Goal: Transaction & Acquisition: Purchase product/service

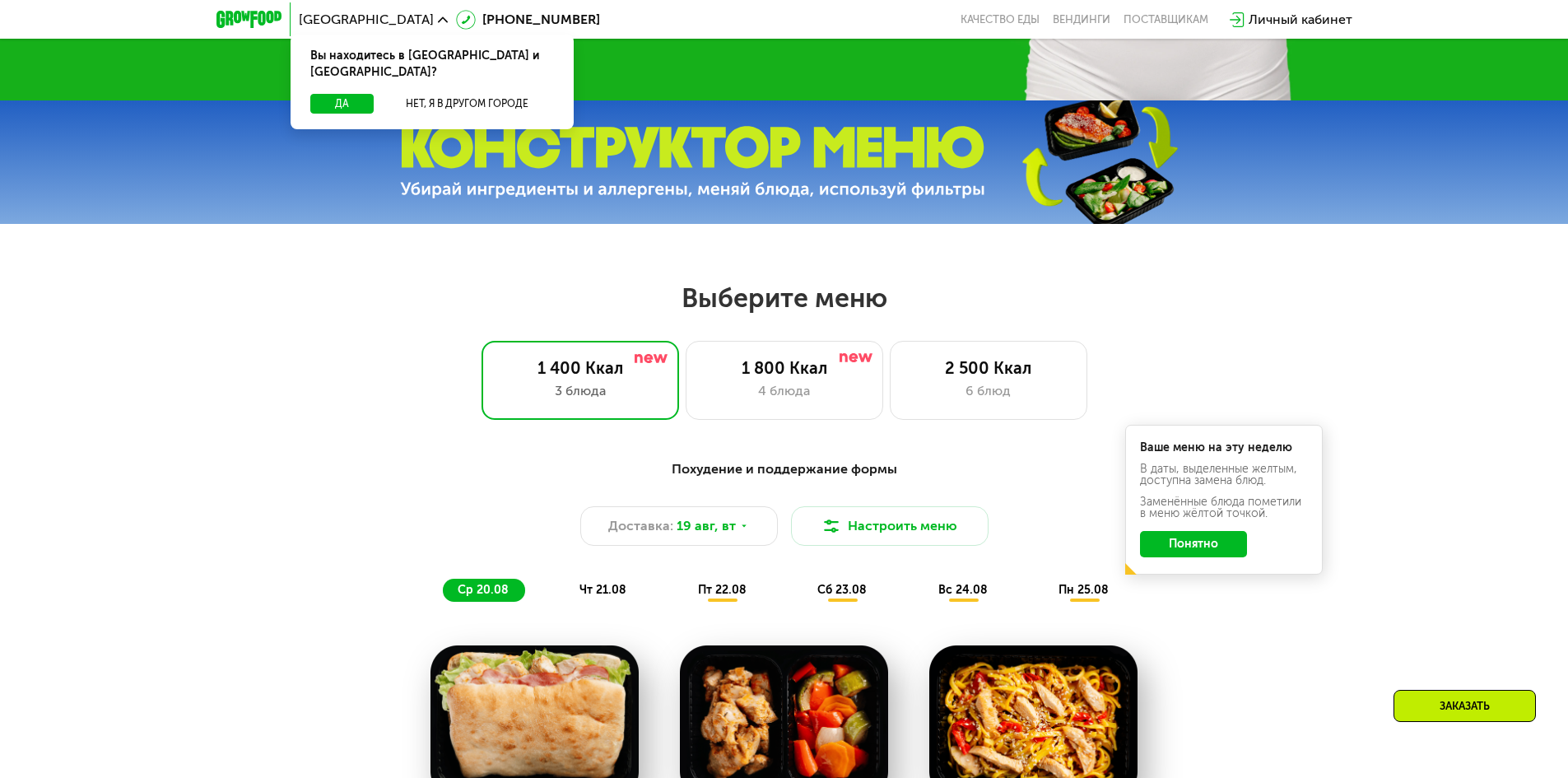
scroll to position [576, 0]
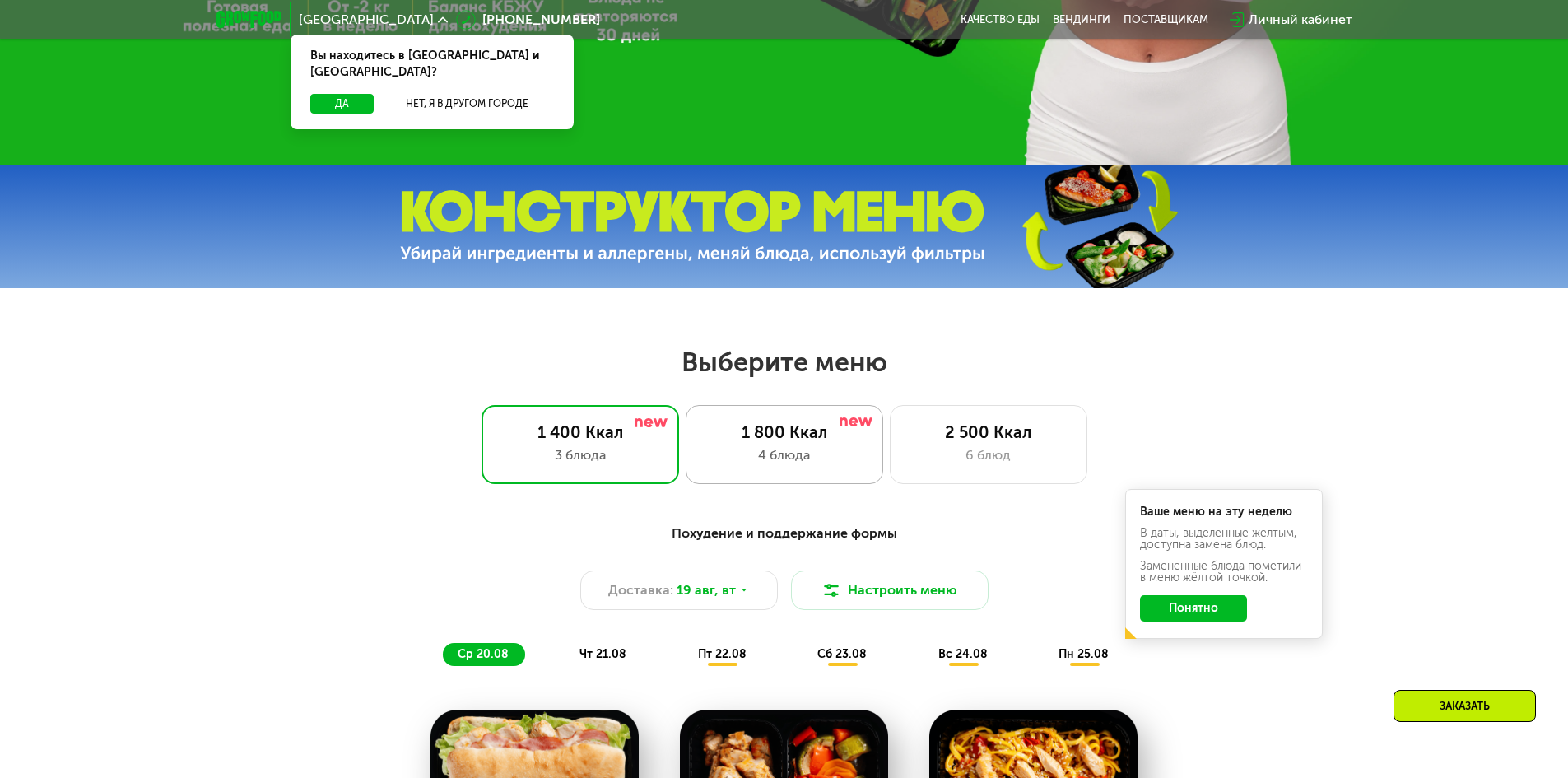
click at [804, 460] on div "4 блюда" at bounding box center [784, 455] width 163 height 20
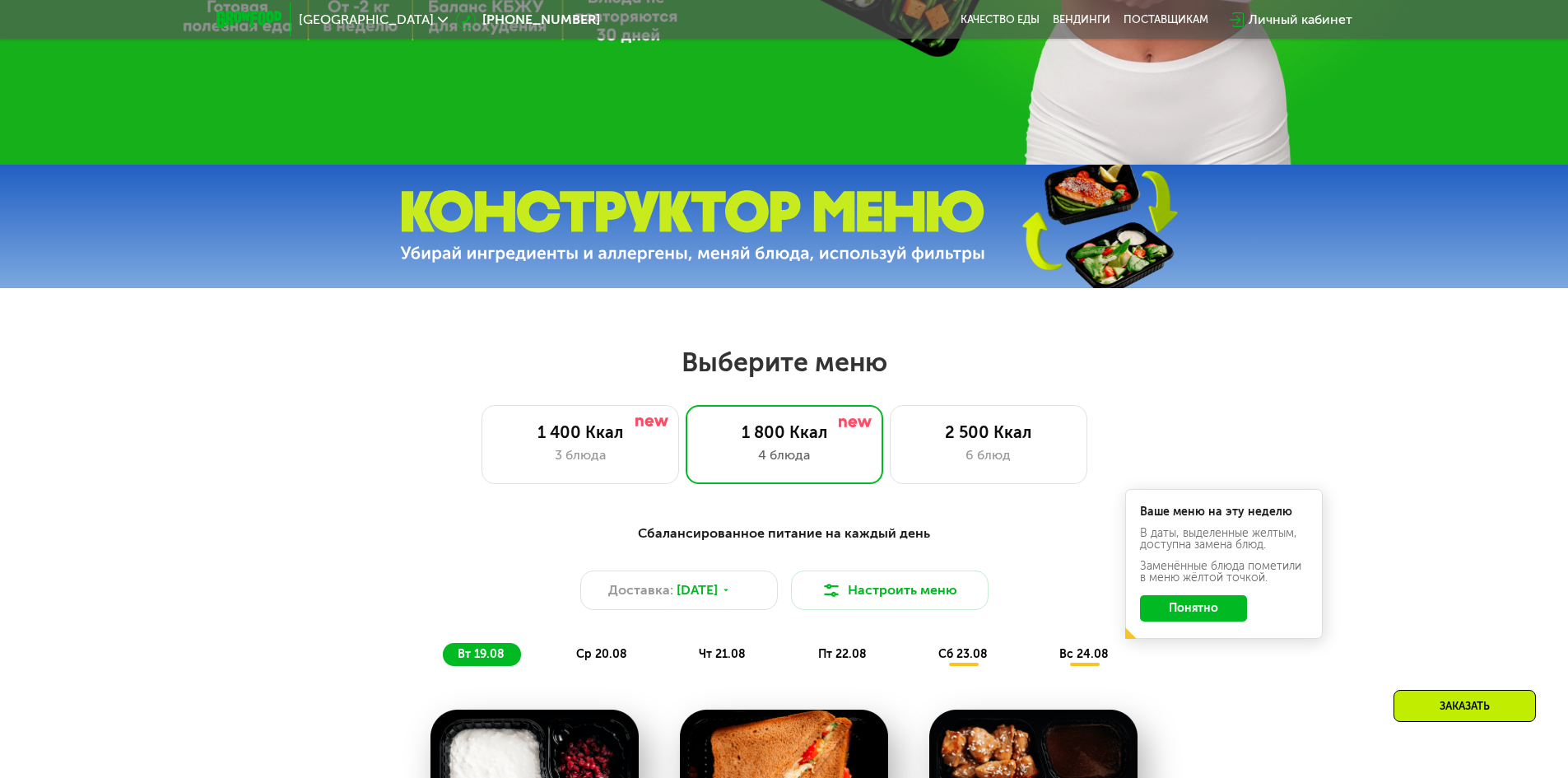
click at [1189, 615] on button "Понятно" at bounding box center [1194, 608] width 107 height 27
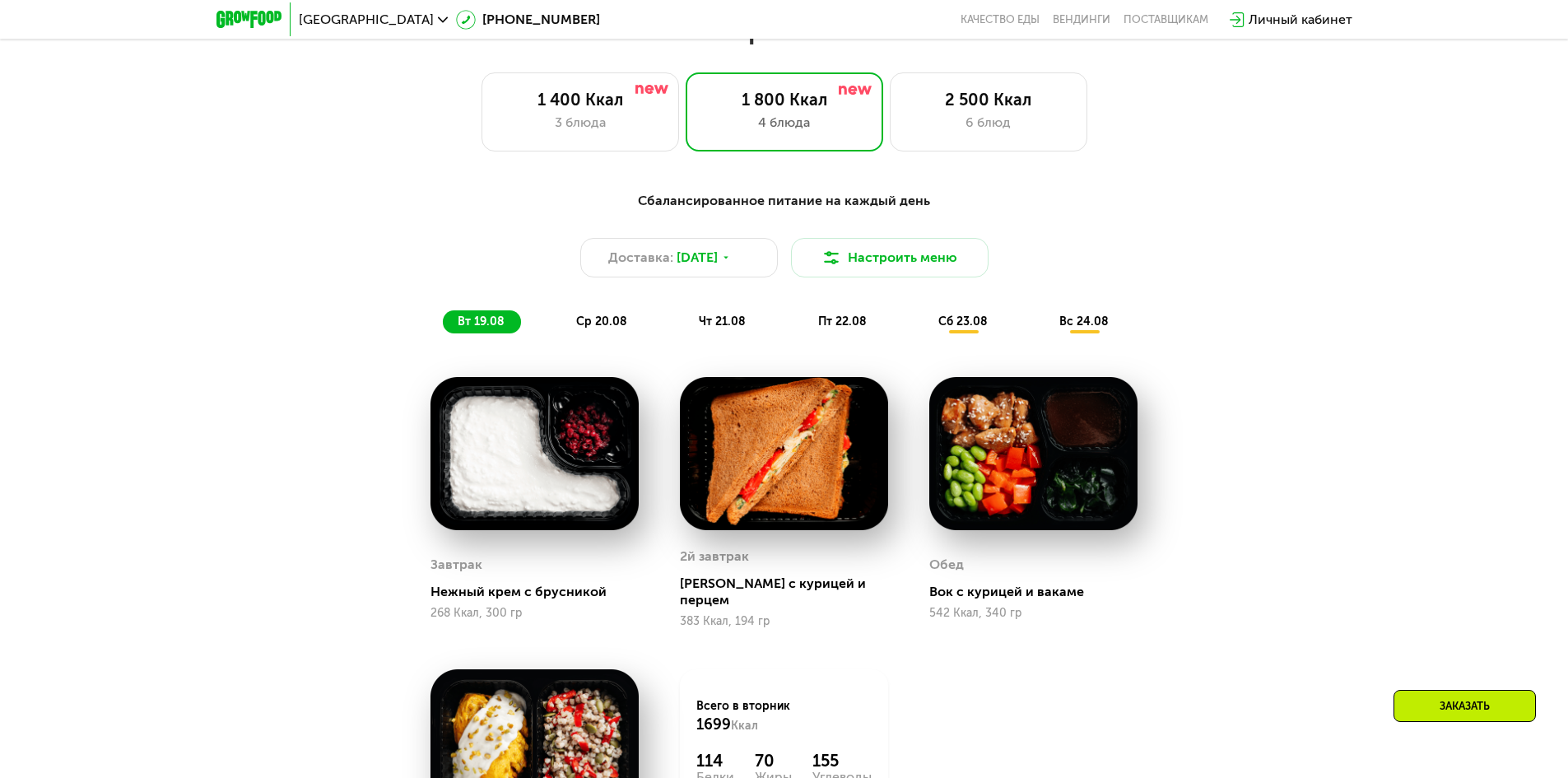
scroll to position [906, 0]
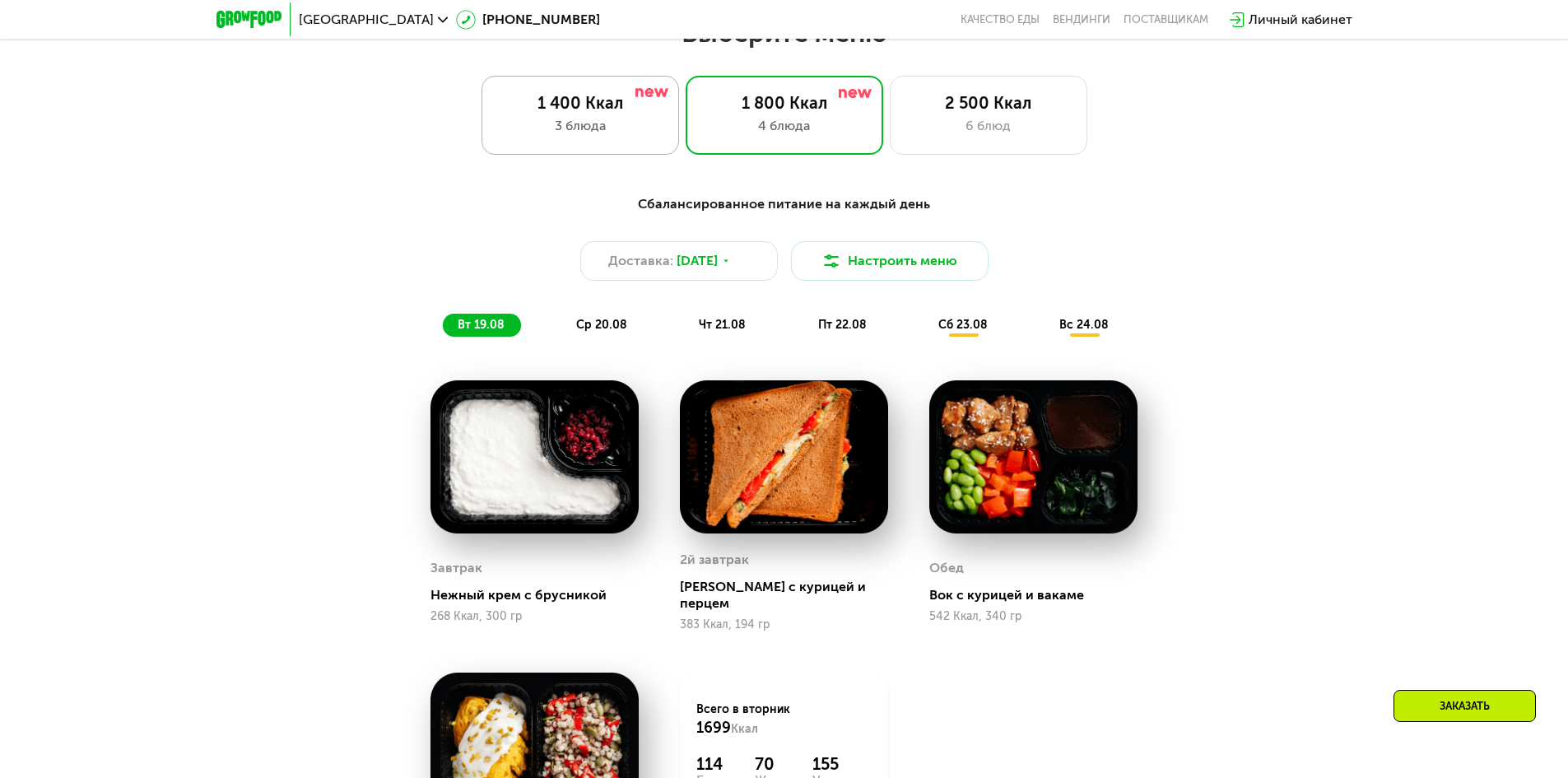
click at [622, 127] on div "3 блюда" at bounding box center [580, 126] width 163 height 20
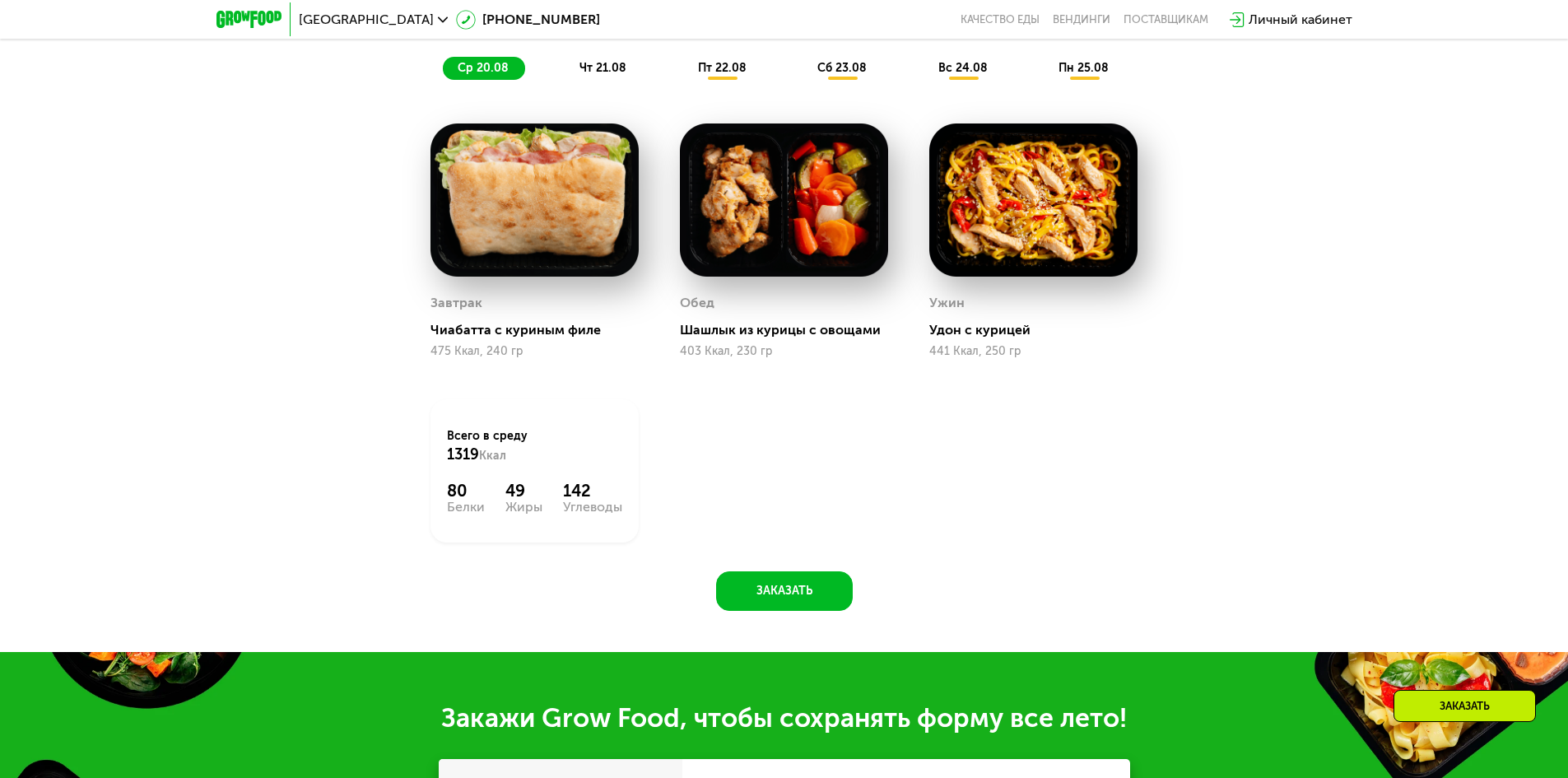
scroll to position [1153, 0]
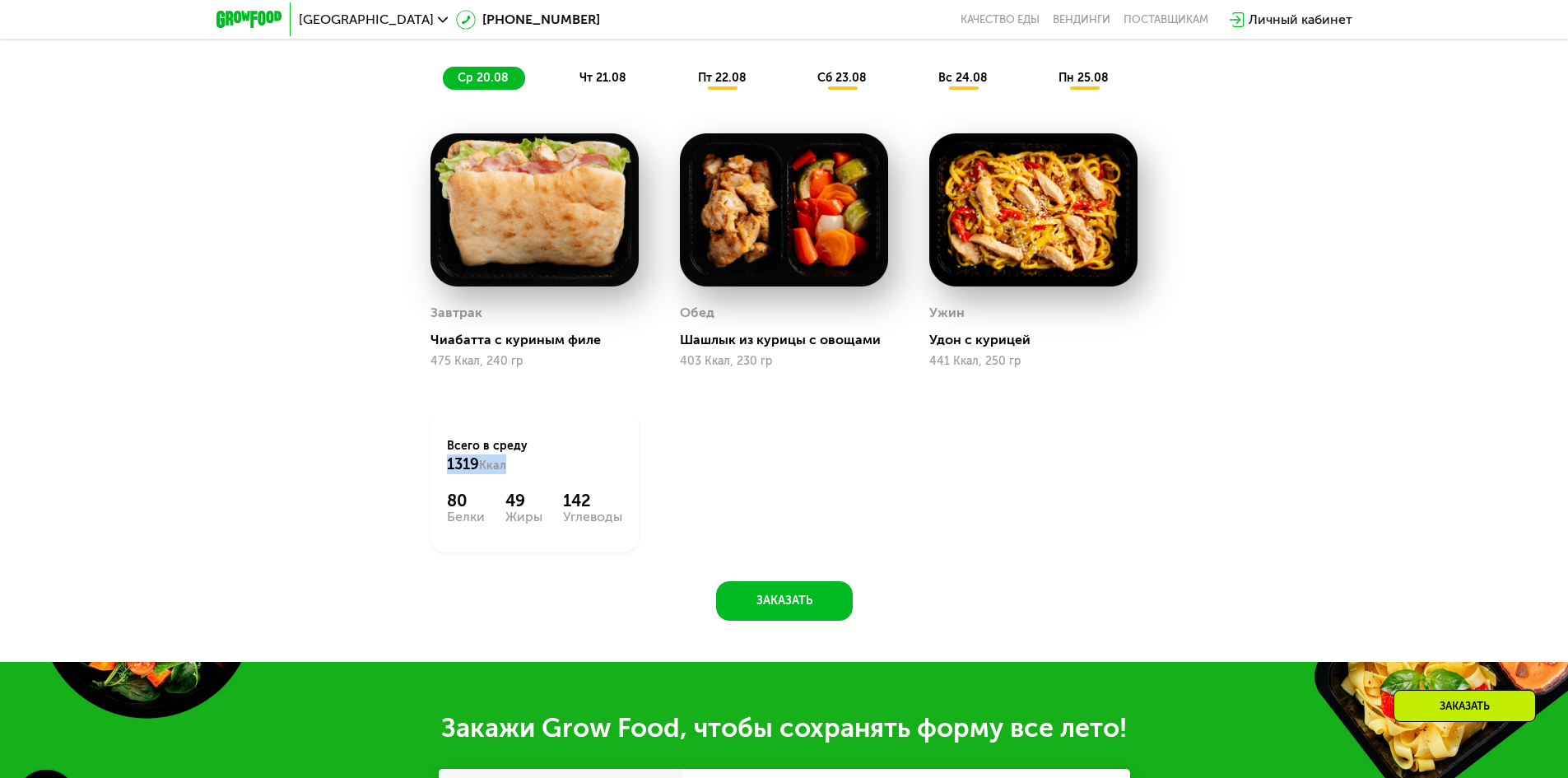
drag, startPoint x: 434, startPoint y: 469, endPoint x: 506, endPoint y: 467, distance: 72.0
click at [506, 467] on div "Всего в [DATE] 1319 Ккал 80 Белки 49 Жиры 142 Углеводы" at bounding box center [534, 481] width 209 height 143
click at [485, 544] on div "Всего в [DATE] 1319 Ккал 80 Белки 49 Жиры 142 Углеводы" at bounding box center [534, 481] width 209 height 143
drag, startPoint x: 516, startPoint y: 504, endPoint x: 552, endPoint y: 512, distance: 36.9
click at [552, 512] on div "80 Белки 49 Жиры 142 Углеводы" at bounding box center [534, 507] width 176 height 33
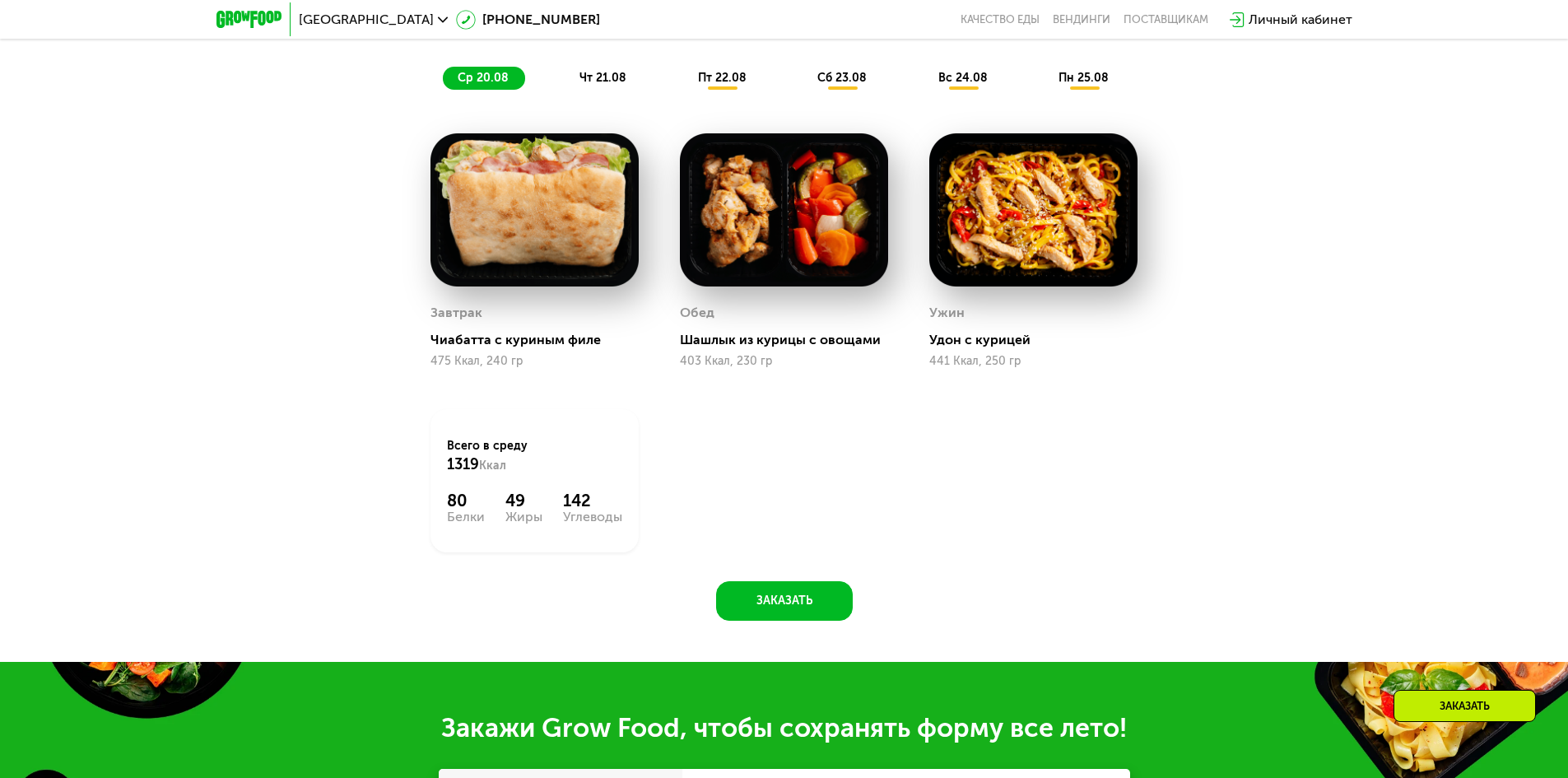
click at [559, 543] on div "Всего в [DATE] 1319 Ккал 80 Белки 49 Жиры 142 Углеводы" at bounding box center [534, 481] width 209 height 143
drag, startPoint x: 556, startPoint y: 510, endPoint x: 606, endPoint y: 512, distance: 50.0
click at [606, 512] on div "80 Белки 49 Жиры 142 Углеводы" at bounding box center [534, 507] width 176 height 33
click at [573, 567] on div "Всего в [DATE] 1319 Ккал 80 Белки 49 Жиры 142 Углеводы" at bounding box center [534, 481] width 249 height 185
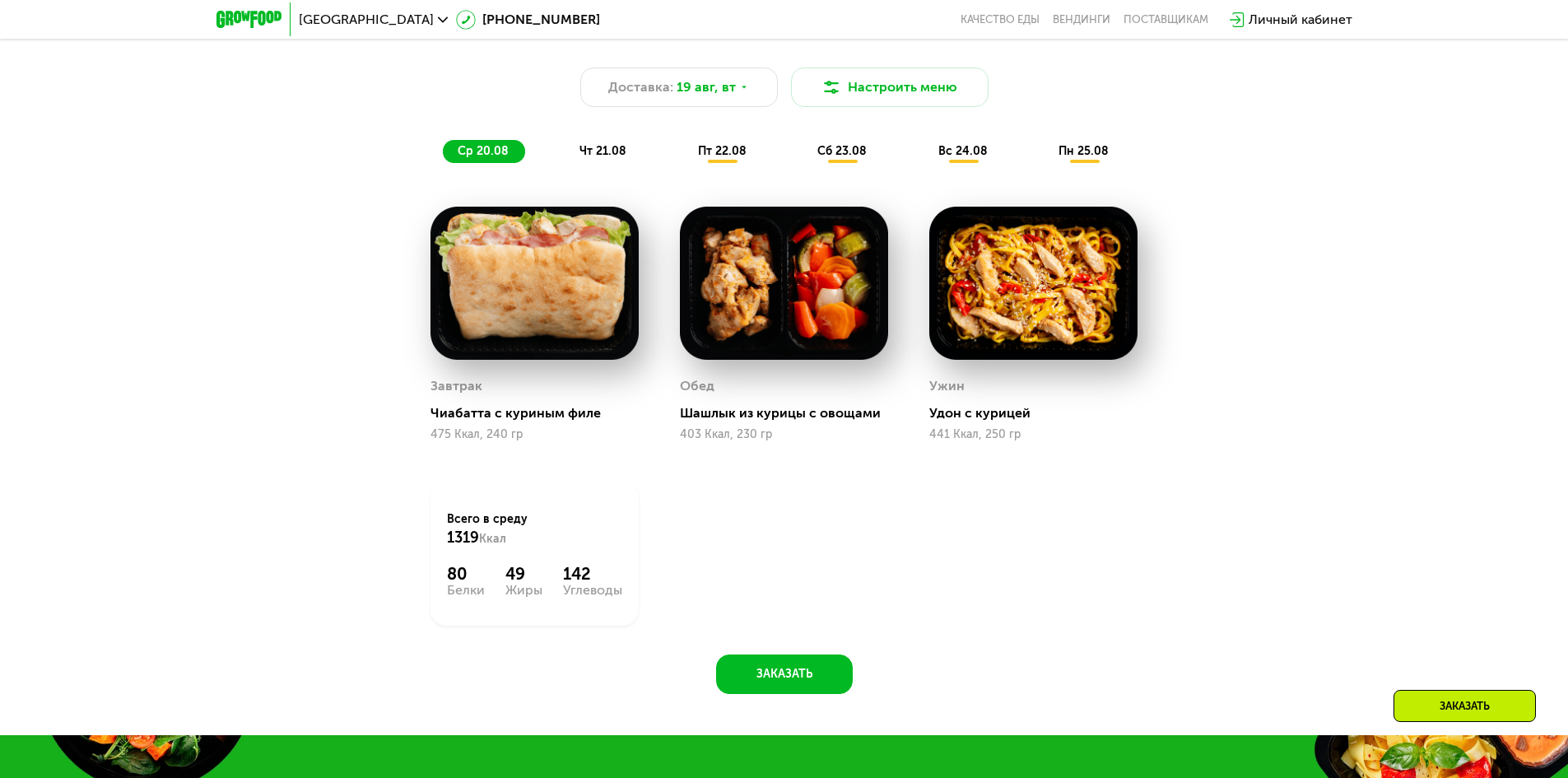
scroll to position [1070, 0]
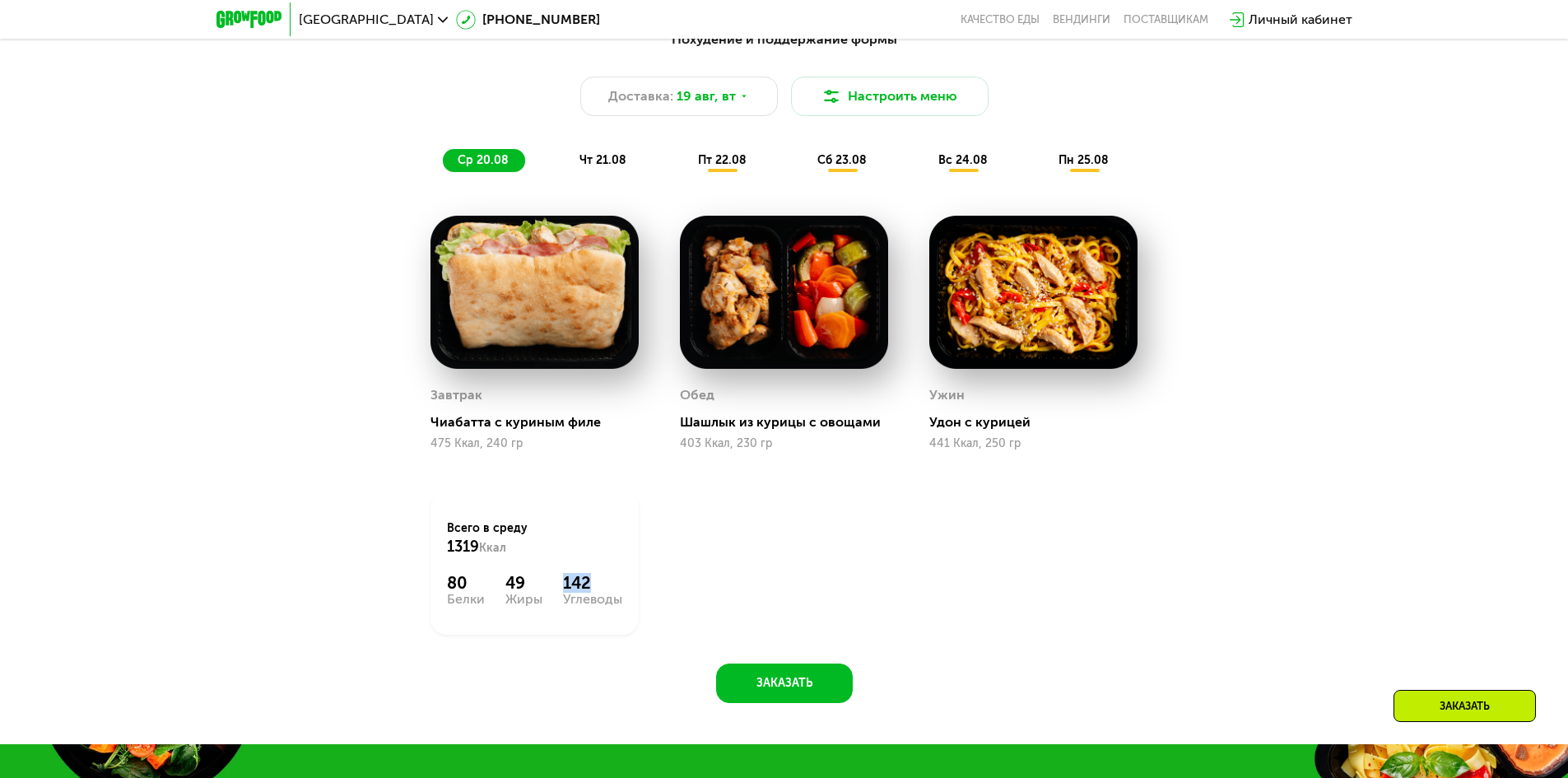
drag, startPoint x: 565, startPoint y: 588, endPoint x: 627, endPoint y: 571, distance: 64.3
click at [627, 571] on div "Всего в [DATE] 1319 Ккал 80 Белки 49 Жиры 142 Углеводы" at bounding box center [534, 563] width 209 height 143
click at [586, 629] on div "Всего в [DATE] 1319 Ккал 80 Белки 49 Жиры 142 Углеводы" at bounding box center [534, 563] width 209 height 143
drag, startPoint x: 472, startPoint y: 595, endPoint x: 439, endPoint y: 586, distance: 34.2
click at [432, 584] on div "Всего в [DATE] 1319 Ккал 80 Белки 49 Жиры 142 Углеводы" at bounding box center [534, 563] width 209 height 143
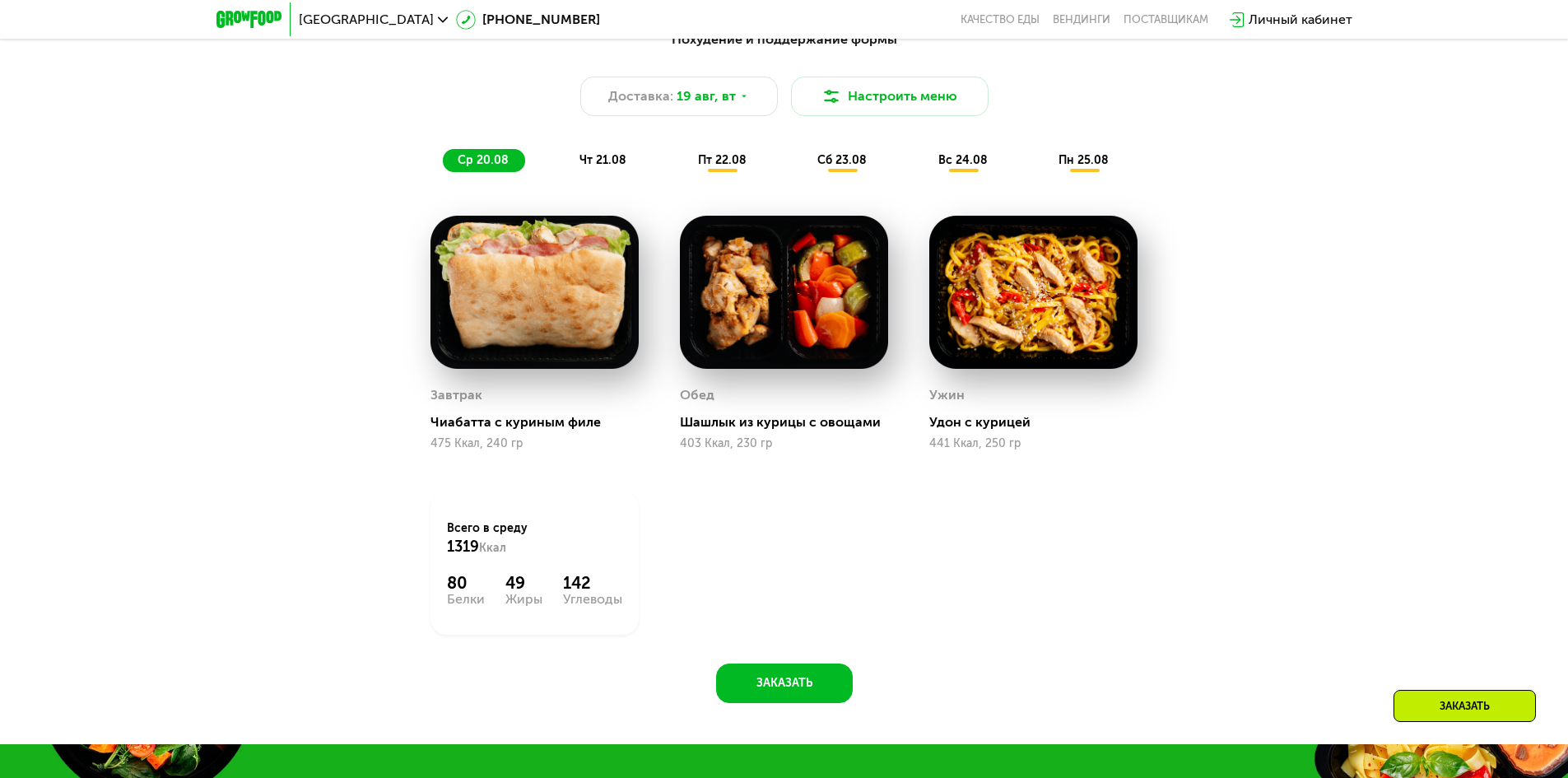
click at [482, 624] on div "Всего в [DATE] 1319 Ккал 80 Белки 49 Жиры 142 Углеводы" at bounding box center [534, 563] width 209 height 143
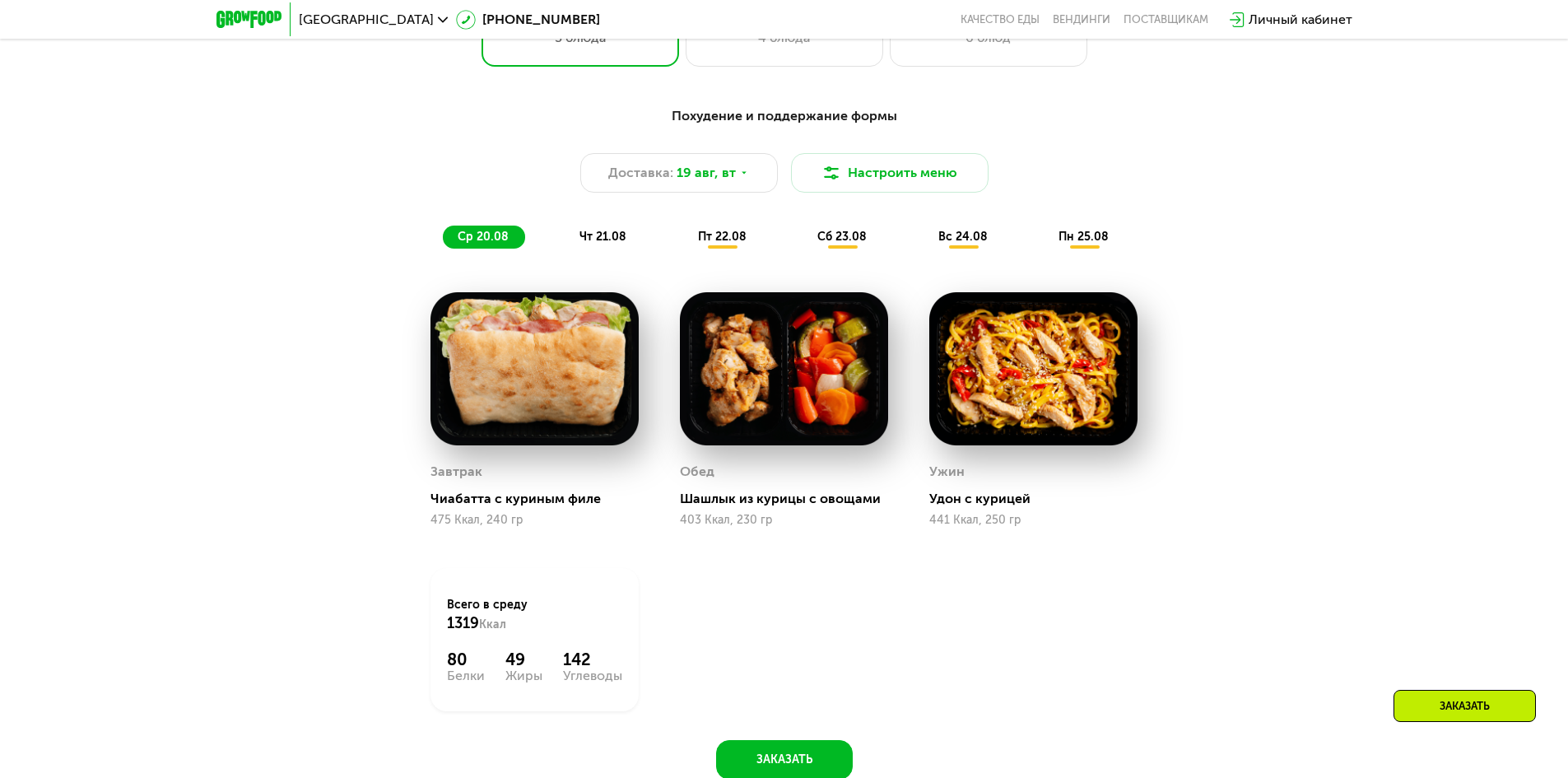
scroll to position [988, 0]
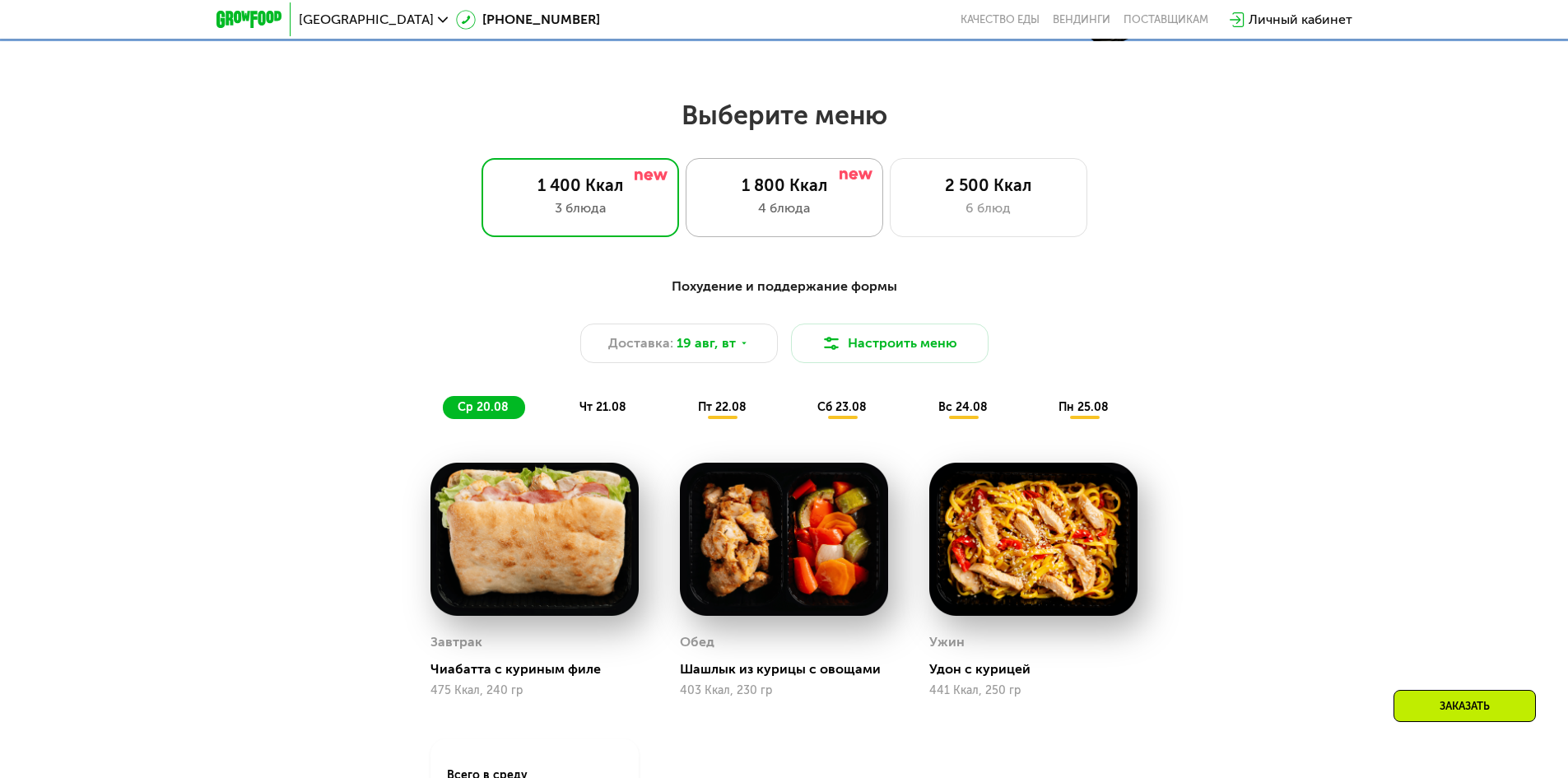
click at [759, 185] on div "1 800 Ккал" at bounding box center [784, 186] width 163 height 20
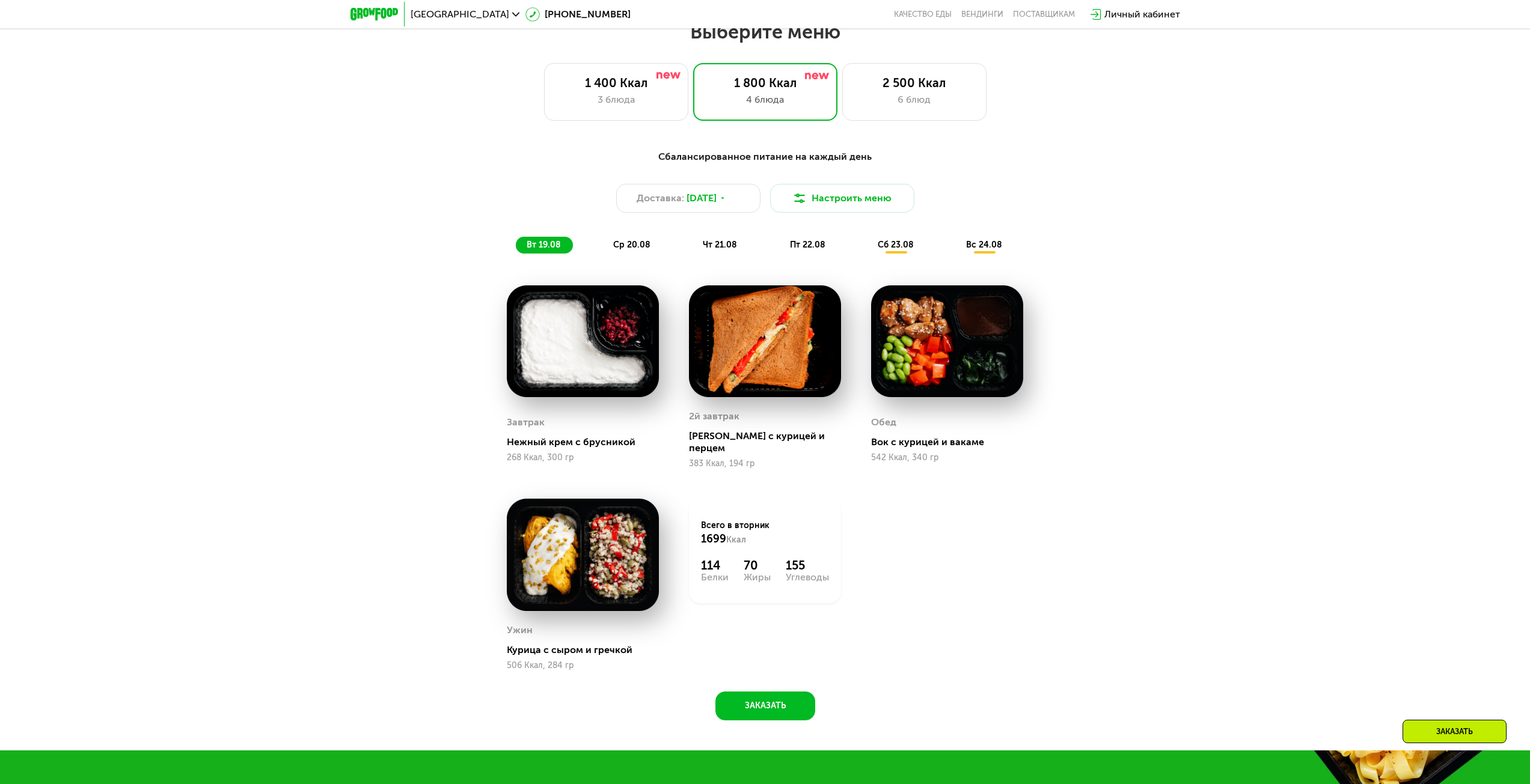
scroll to position [841, 0]
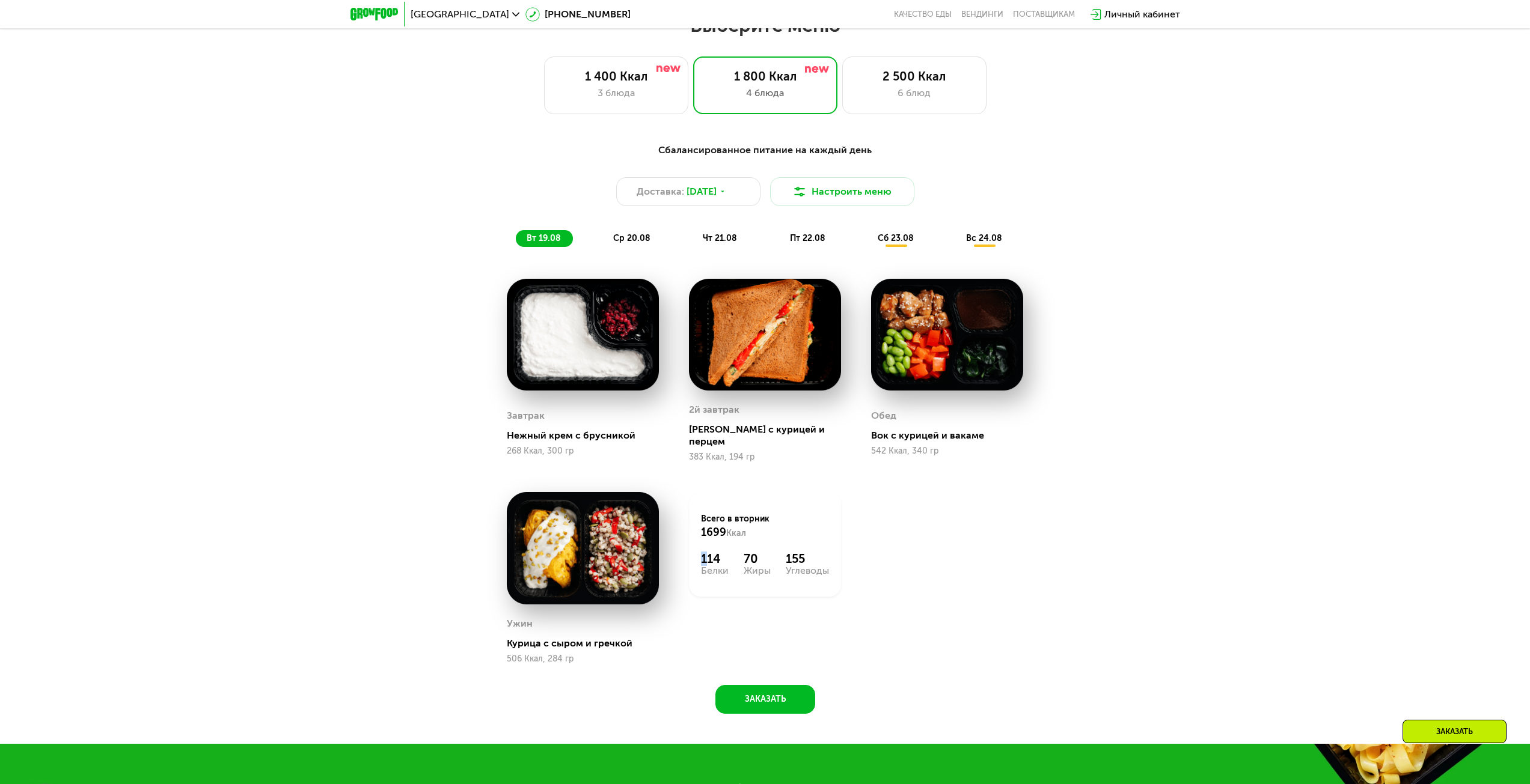
drag, startPoint x: 704, startPoint y: 535, endPoint x: 783, endPoint y: 519, distance: 80.6
click at [783, 519] on div "Всего в [DATE] 1699 Ккал 114 Белки 70 Жиры 155 Углеводы" at bounding box center [765, 545] width 152 height 104
click at [741, 567] on div "Всего в [DATE] 1699 Ккал 114 Белки 70 Жиры 155 Углеводы" at bounding box center [765, 545] width 152 height 104
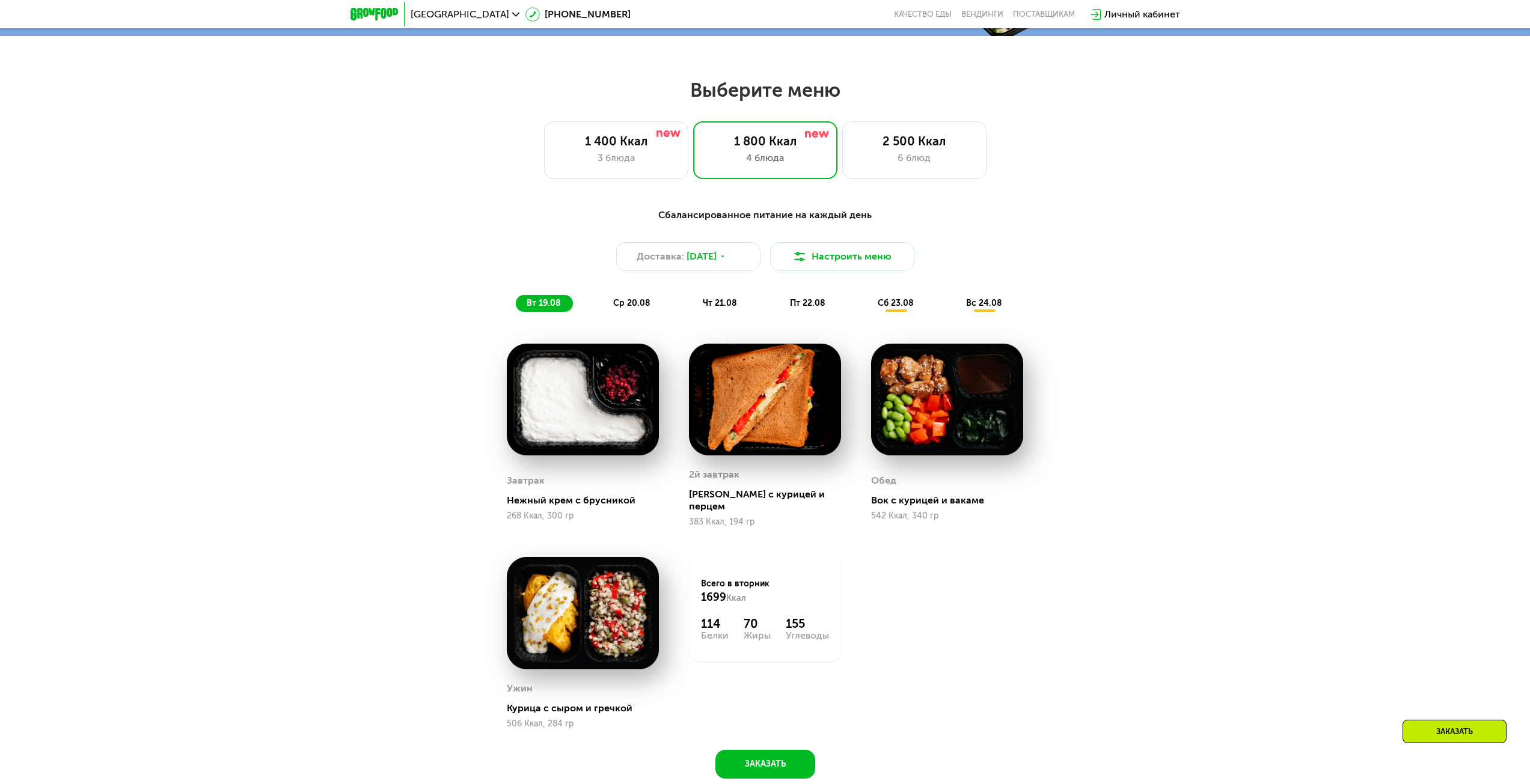
scroll to position [781, 0]
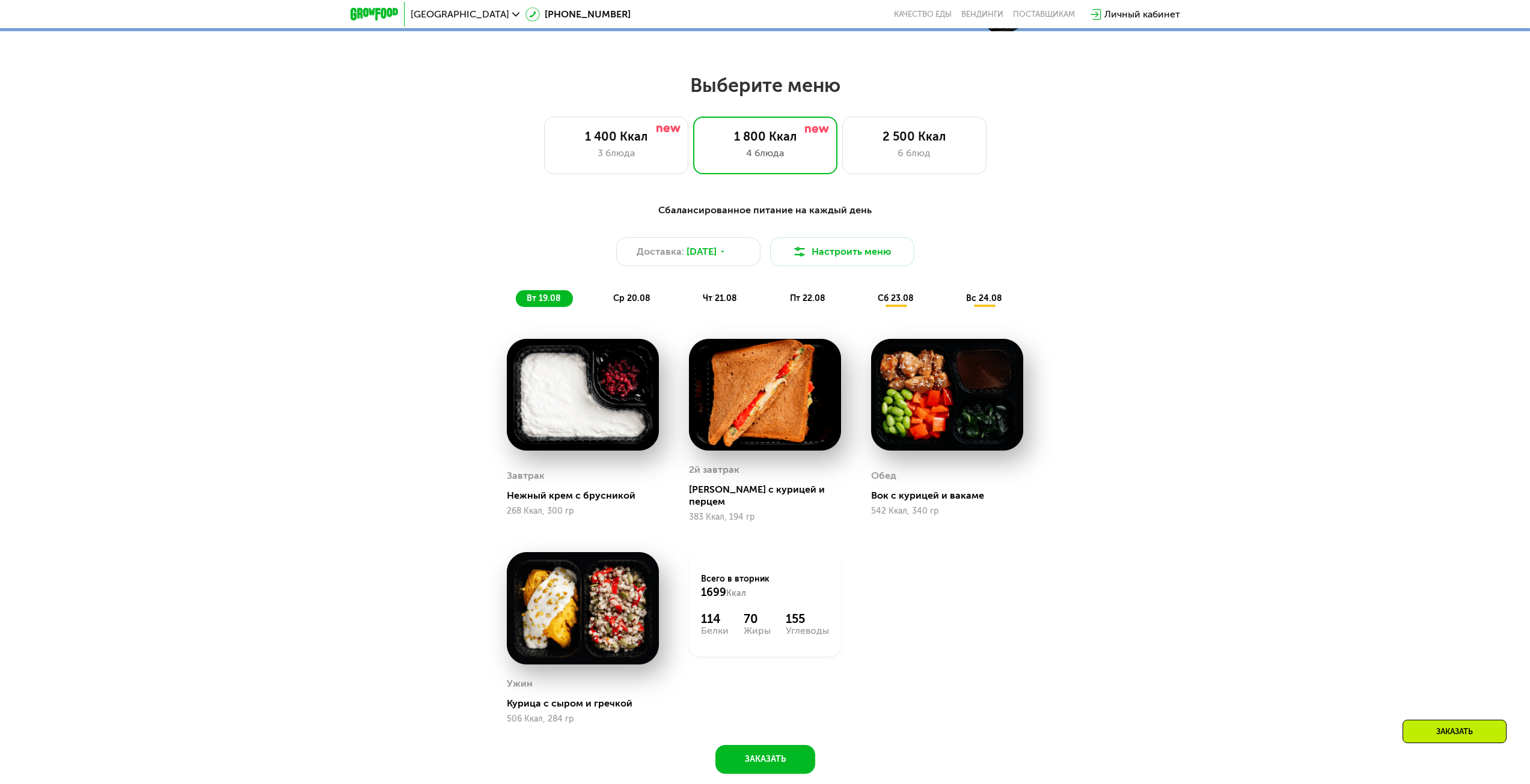
click at [692, 296] on div "ср 20.08" at bounding box center [720, 298] width 57 height 17
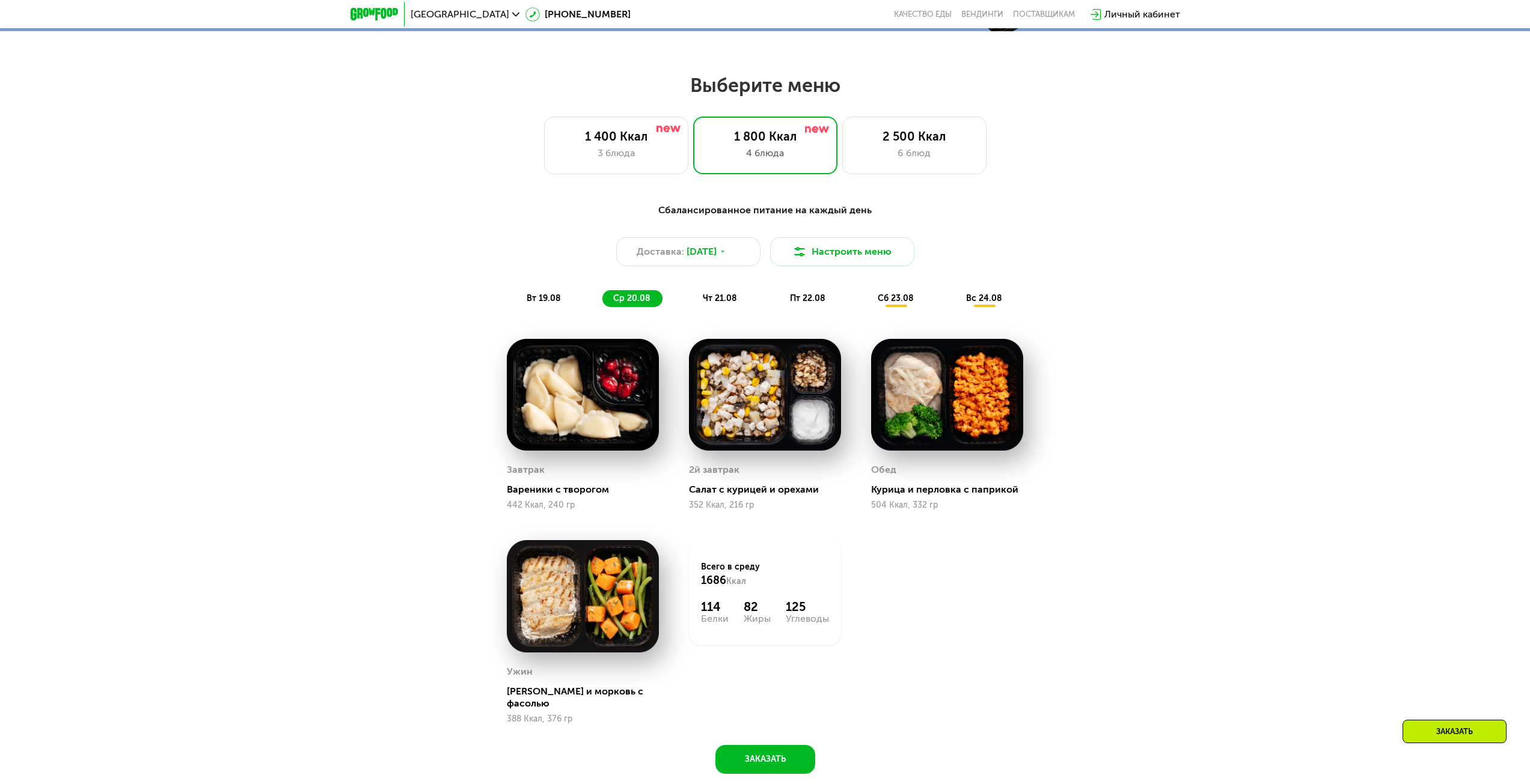
click at [708, 302] on span "чт 21.08" at bounding box center [720, 298] width 34 height 10
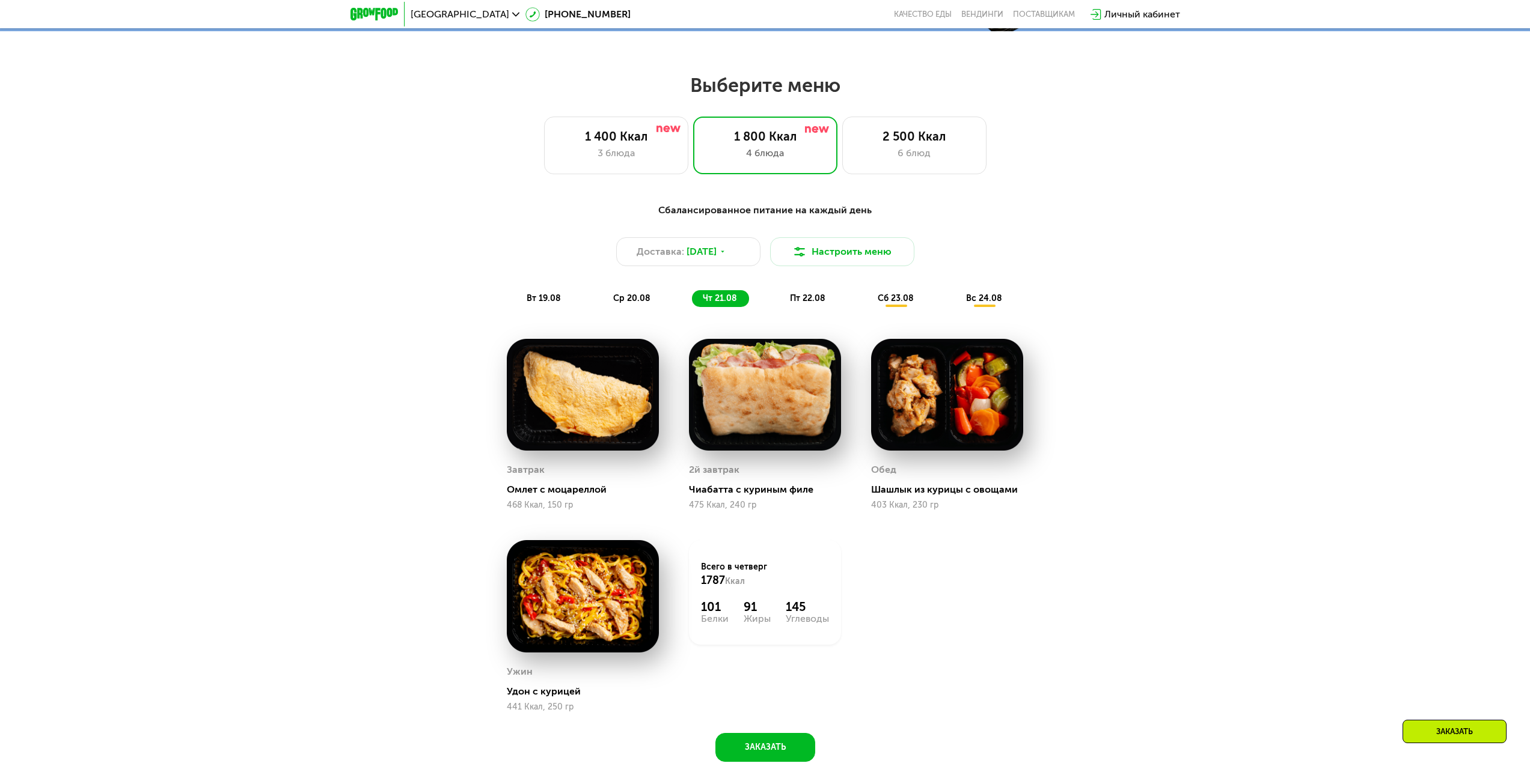
click at [820, 314] on div "Сбалансированное питание на каждый день Доставка: [DATE] Настроить меню вт 19.0…" at bounding box center [765, 255] width 726 height 118
click at [867, 307] on div "пт 22.08" at bounding box center [896, 298] width 59 height 17
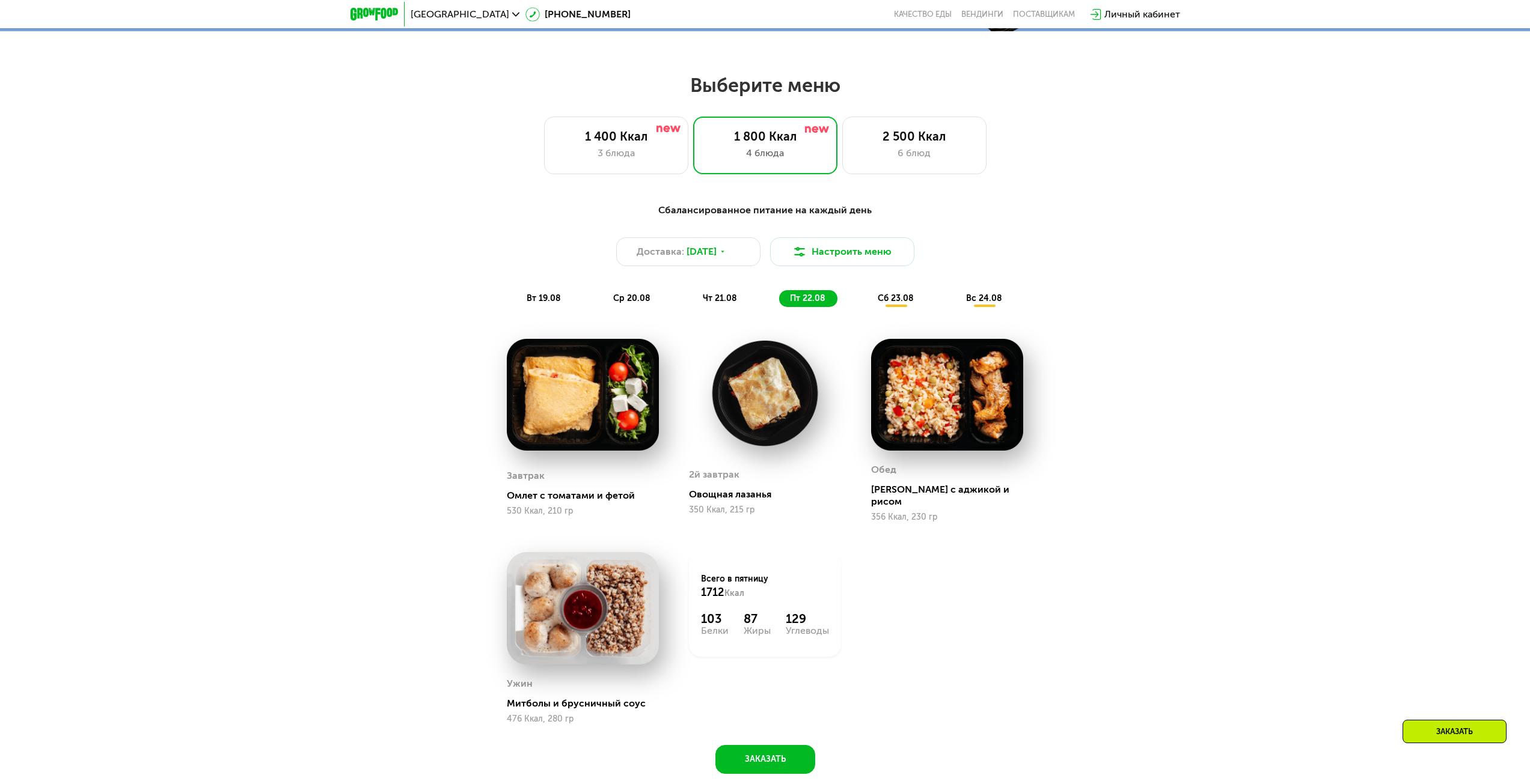
click at [903, 304] on span "сб 23.08" at bounding box center [896, 298] width 36 height 10
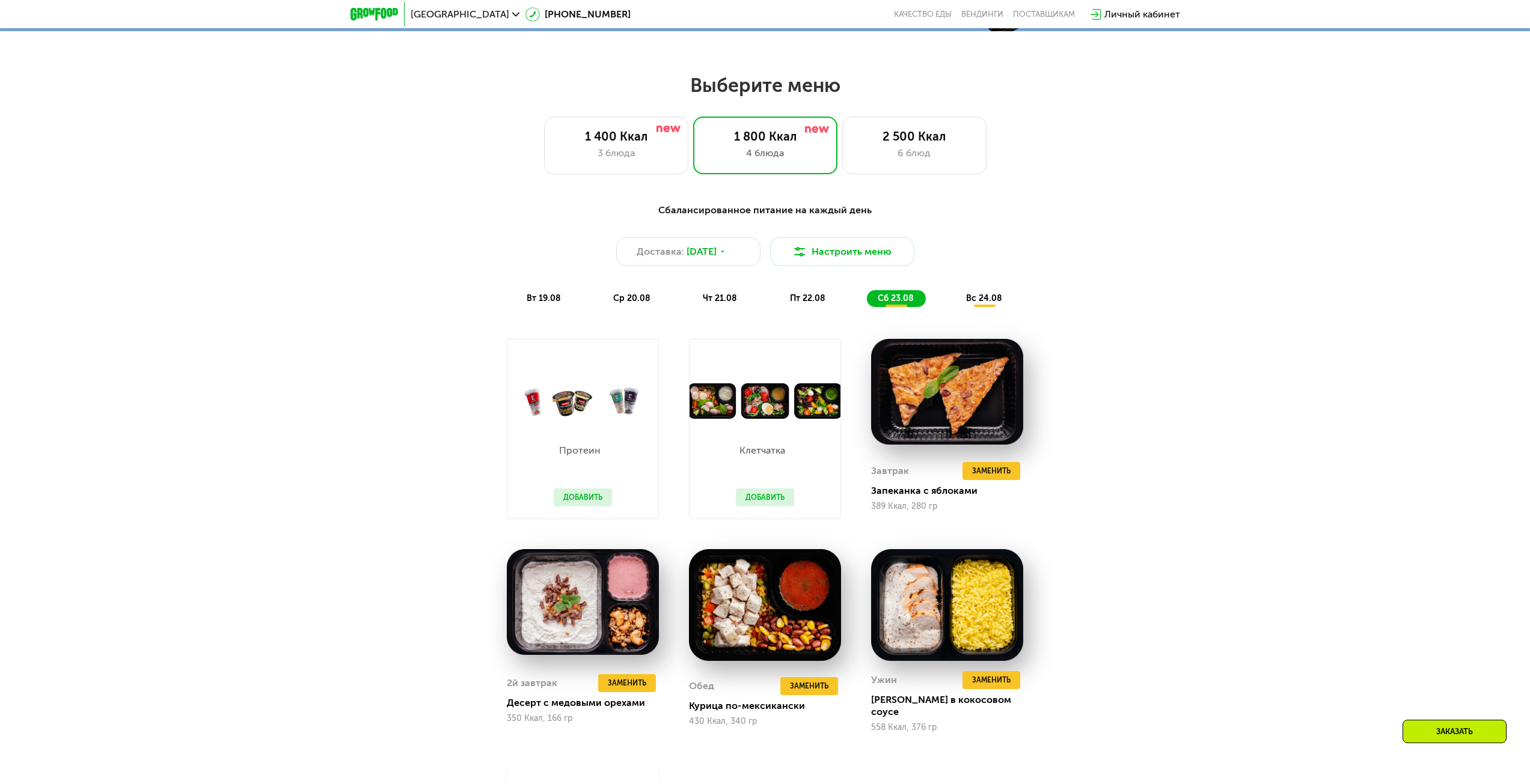
click at [530, 293] on div "Сбалансированное питание на каждый день Доставка: [DATE] Настроить меню вт 19.0…" at bounding box center [765, 255] width 712 height 104
click at [602, 307] on div "вт 19.08" at bounding box center [632, 298] width 60 height 17
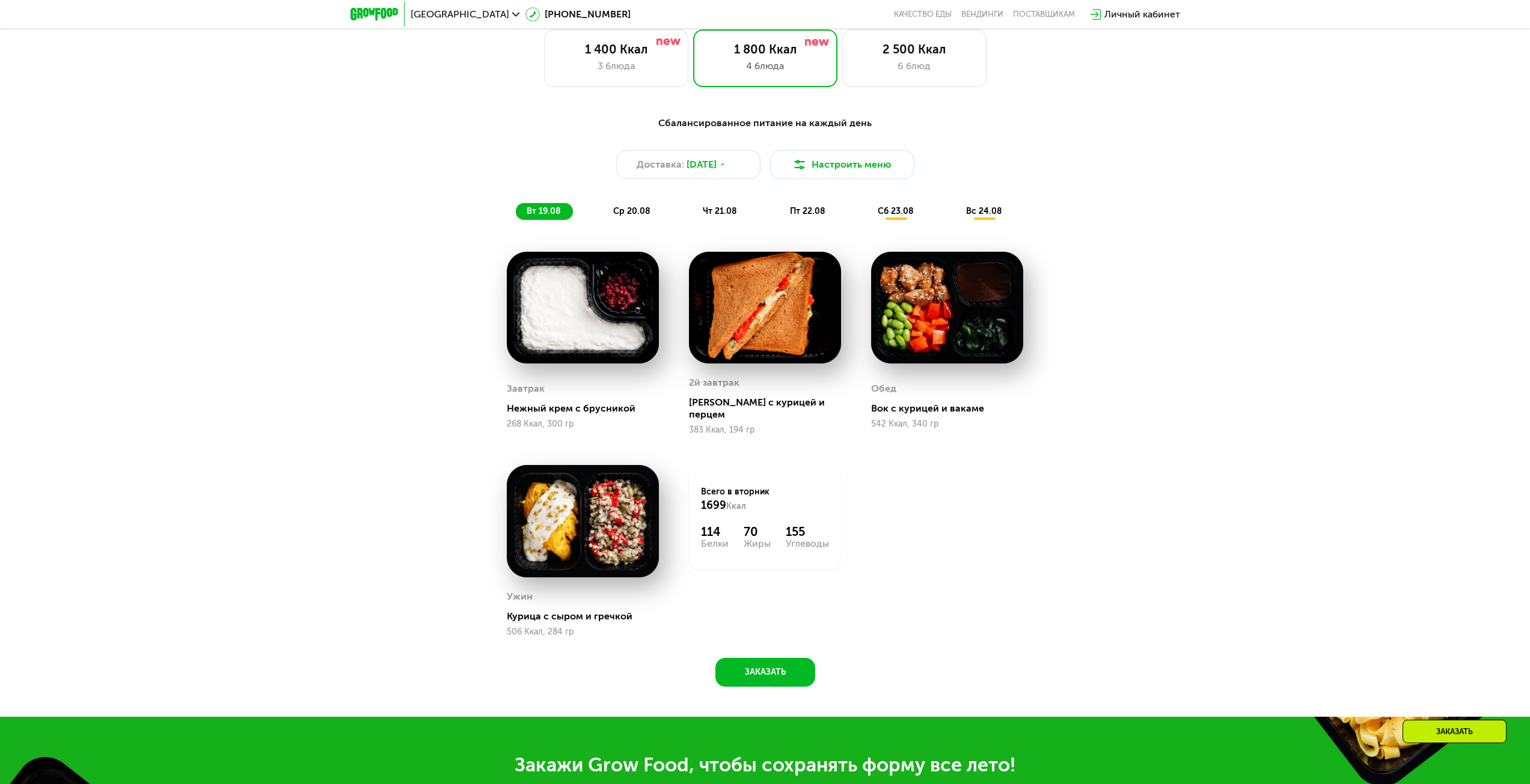
scroll to position [901, 0]
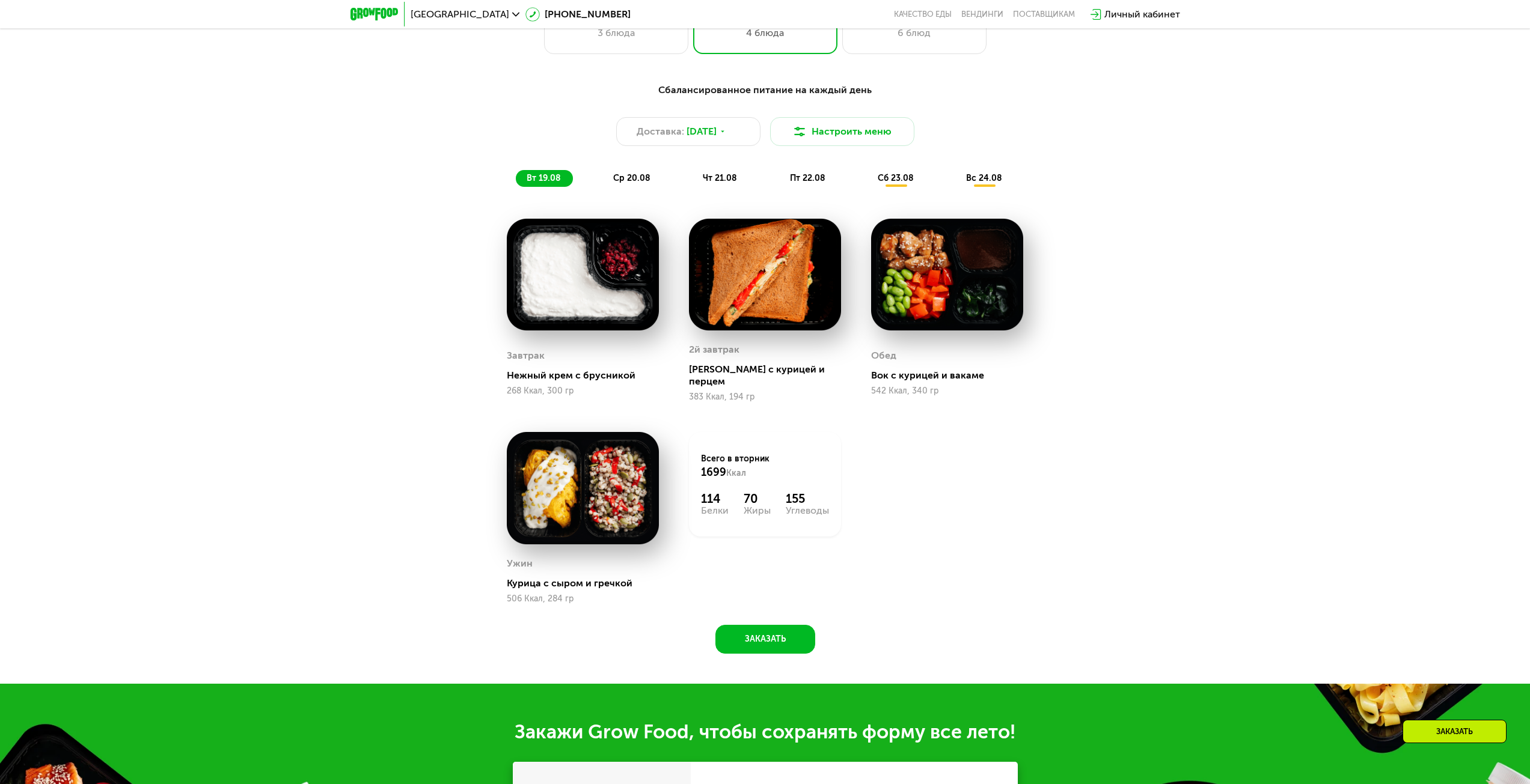
drag, startPoint x: 731, startPoint y: 497, endPoint x: 694, endPoint y: 500, distance: 37.1
click at [694, 500] on div "Всего в [DATE] 1699 Ккал 114 Белки 70 Жиры 155 Углеводы" at bounding box center [765, 484] width 152 height 104
drag, startPoint x: 739, startPoint y: 490, endPoint x: 778, endPoint y: 484, distance: 39.5
click at [778, 492] on div "114 Белки 70 Жиры 155 Углеводы" at bounding box center [765, 503] width 128 height 24
click at [835, 567] on div "Всего в [DATE] 1699 Ккал 114 Белки 70 Жиры 155 Углеводы" at bounding box center [765, 518] width 182 height 202
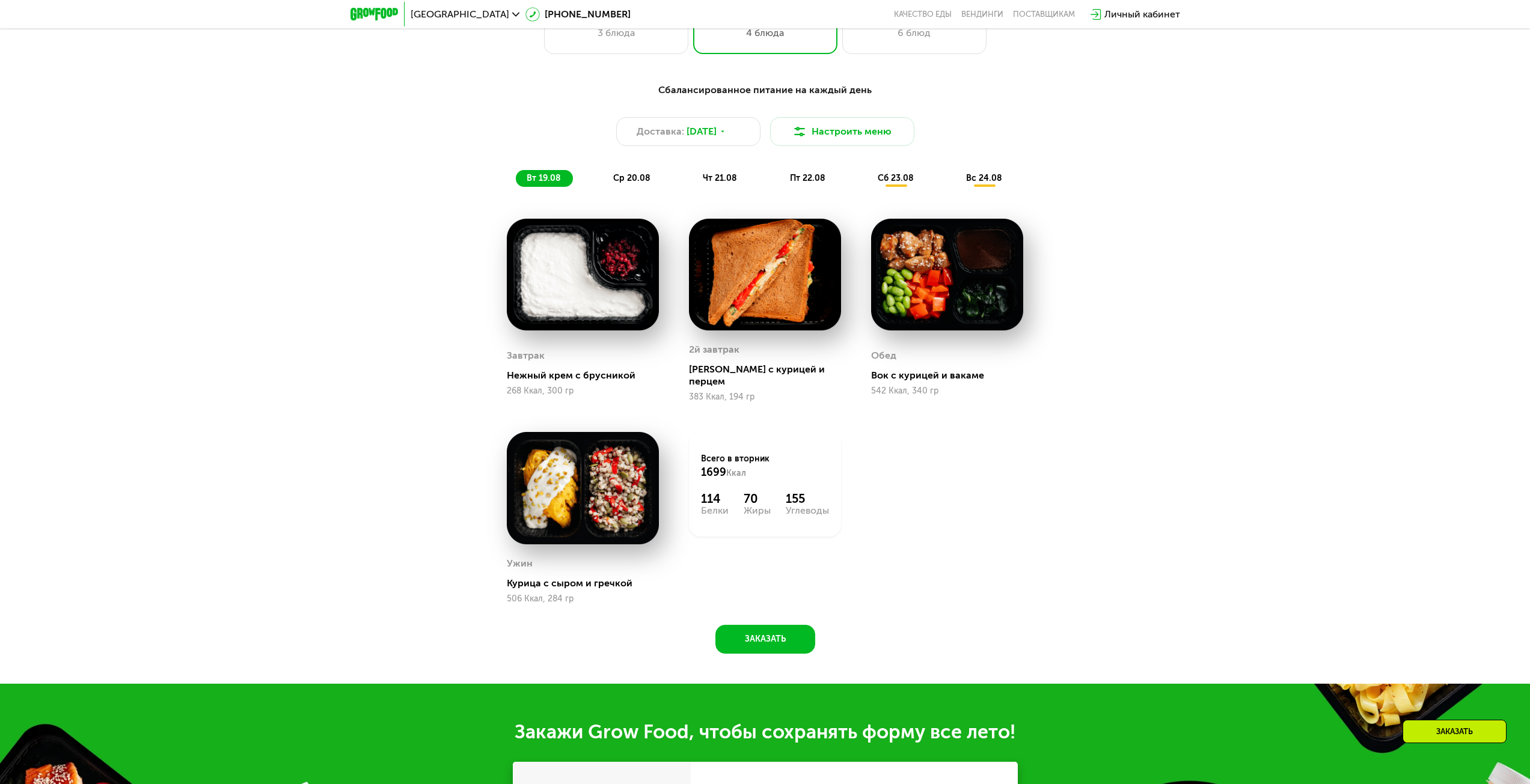
drag, startPoint x: 783, startPoint y: 489, endPoint x: 838, endPoint y: 499, distance: 55.9
click at [838, 499] on div "Всего в [DATE] 1699 Ккал 114 Белки 70 Жиры 155 Углеводы" at bounding box center [765, 484] width 152 height 104
click at [0, 0] on div "Завтрак Нежный крем с брусникой 268 Ккал, 300 гр 2й завтрак Сэндвич с курицей и…" at bounding box center [0, 0] width 0 height 0
drag, startPoint x: 783, startPoint y: 490, endPoint x: 848, endPoint y: 493, distance: 65.1
click at [848, 493] on div "Всего в [DATE] 1699 Ккал 114 Белки 70 Жиры 155 Углеводы" at bounding box center [765, 518] width 182 height 202
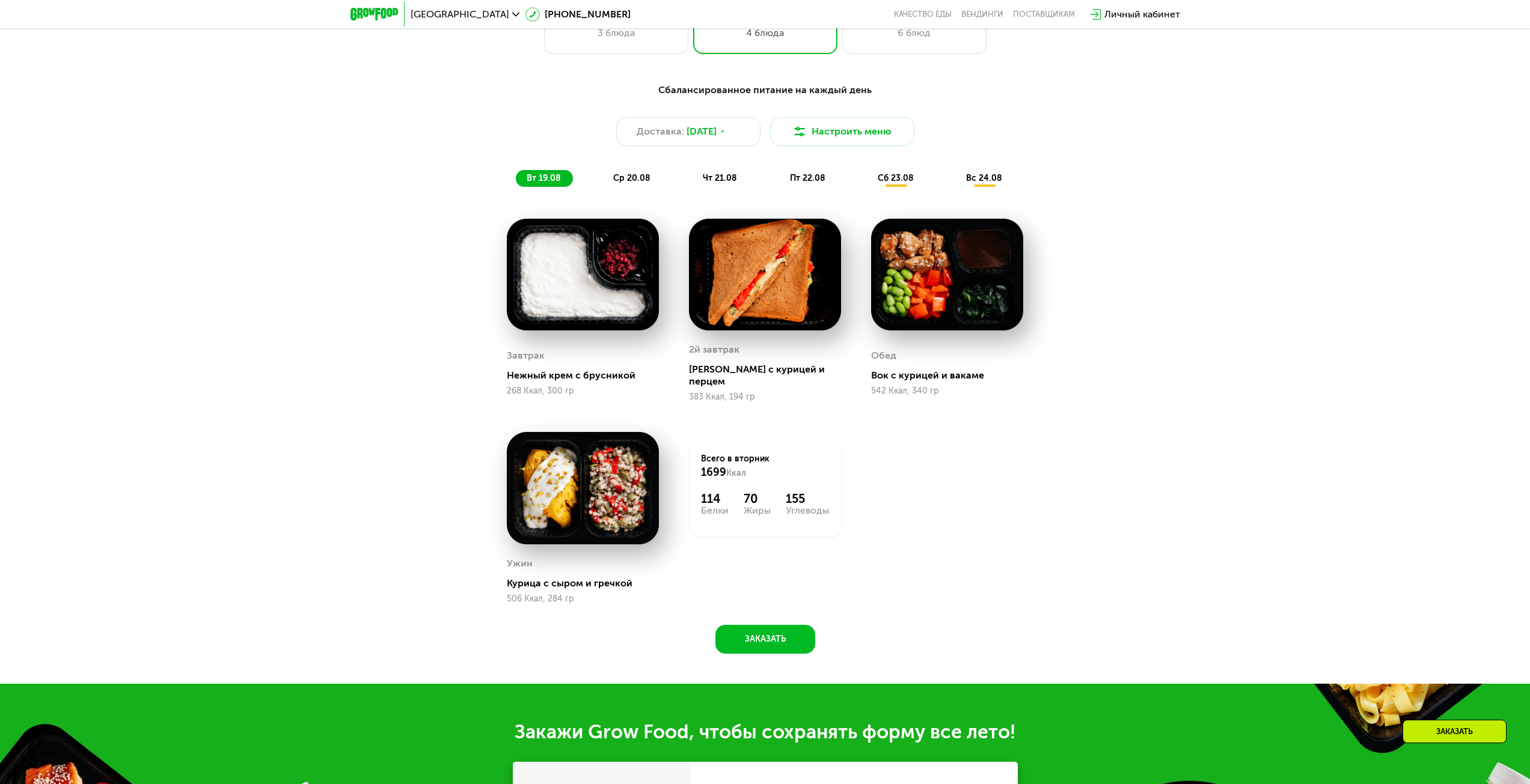
click at [0, 0] on div "Завтрак Нежный крем с брусникой 268 Ккал, 300 гр 2й завтрак Сэндвич с курицей и…" at bounding box center [0, 0] width 0 height 0
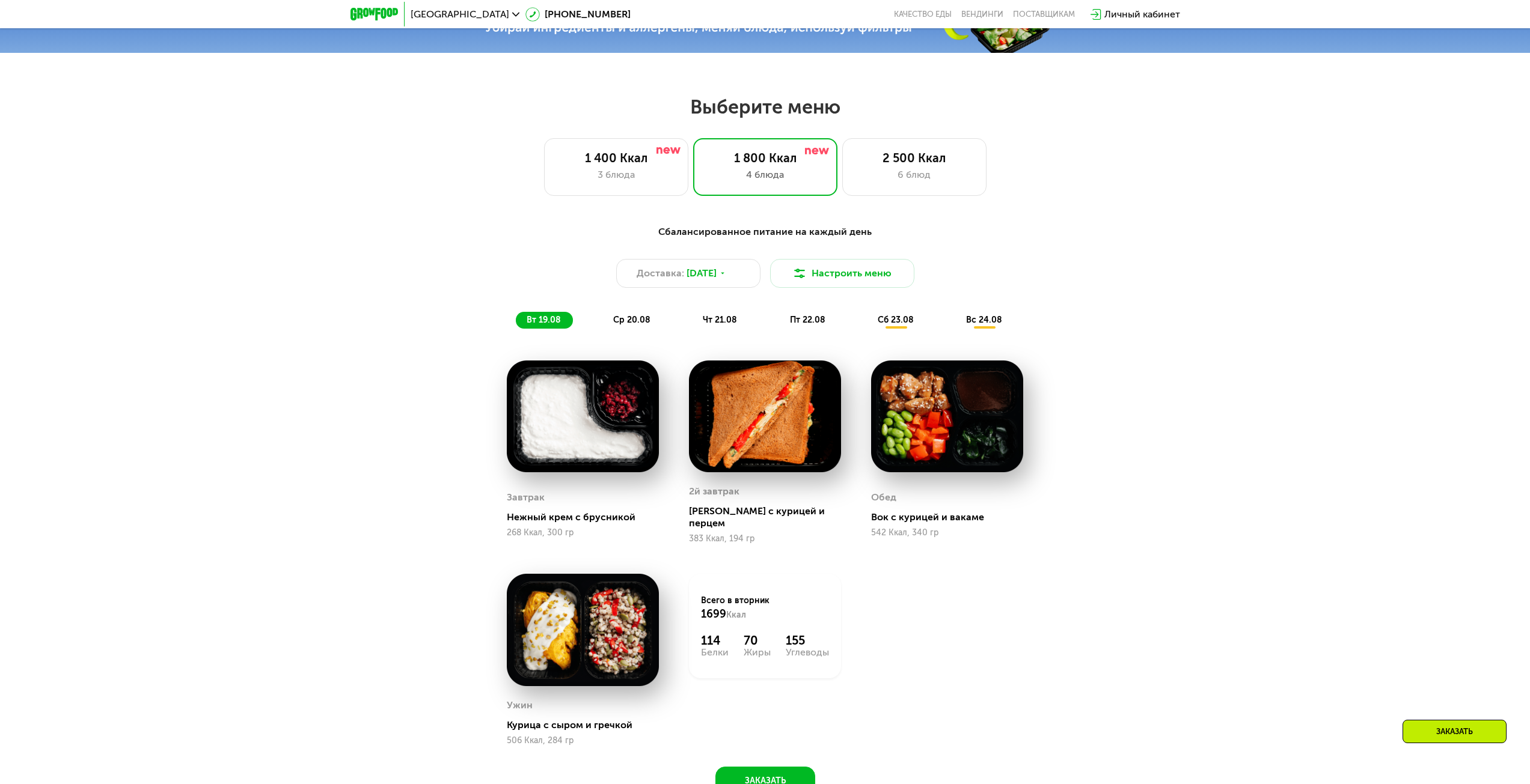
scroll to position [781, 0]
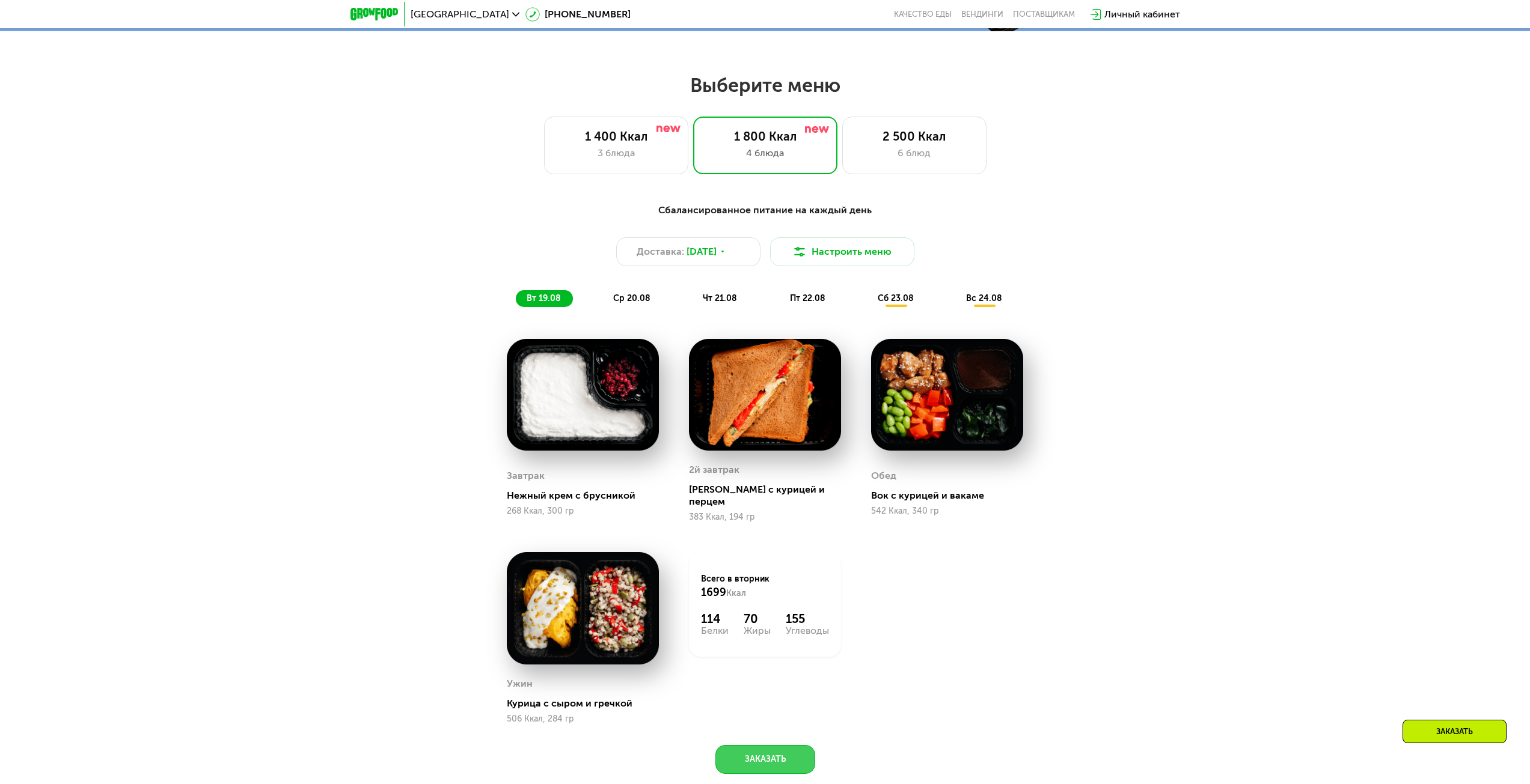
click at [757, 567] on button "Заказать" at bounding box center [765, 760] width 100 height 29
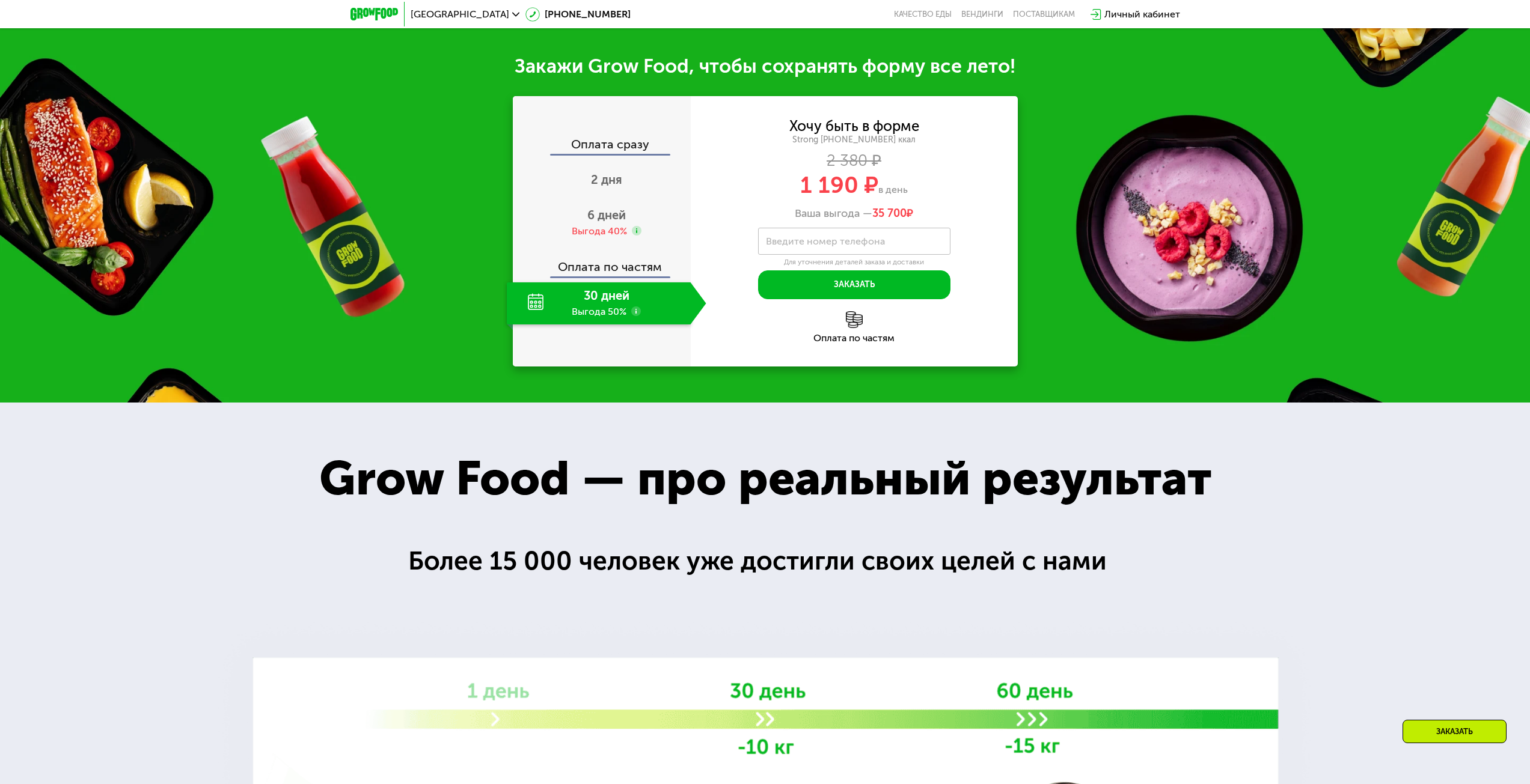
scroll to position [1577, 0]
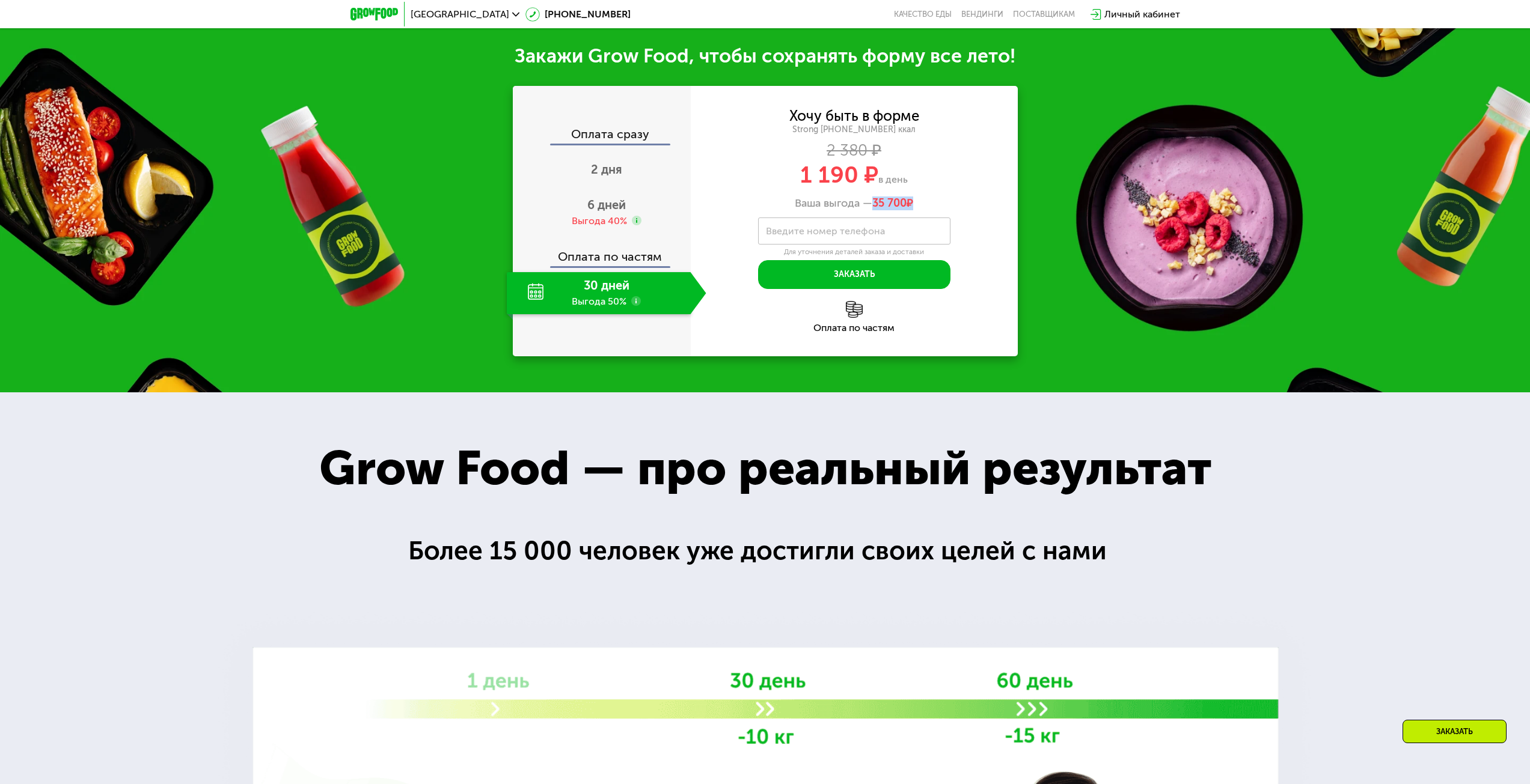
drag, startPoint x: 866, startPoint y: 192, endPoint x: 946, endPoint y: 203, distance: 80.8
click at [946, 203] on div "Хочу быть в форме Strong [PHONE_NUMBER] ккал 2 380 ₽ 1 190 ₽ в день Ваша выгода…" at bounding box center [854, 199] width 327 height 180
click at [989, 314] on div "Оплата по частям" at bounding box center [854, 317] width 327 height 32
click at [617, 199] on span "6 дней" at bounding box center [606, 205] width 38 height 15
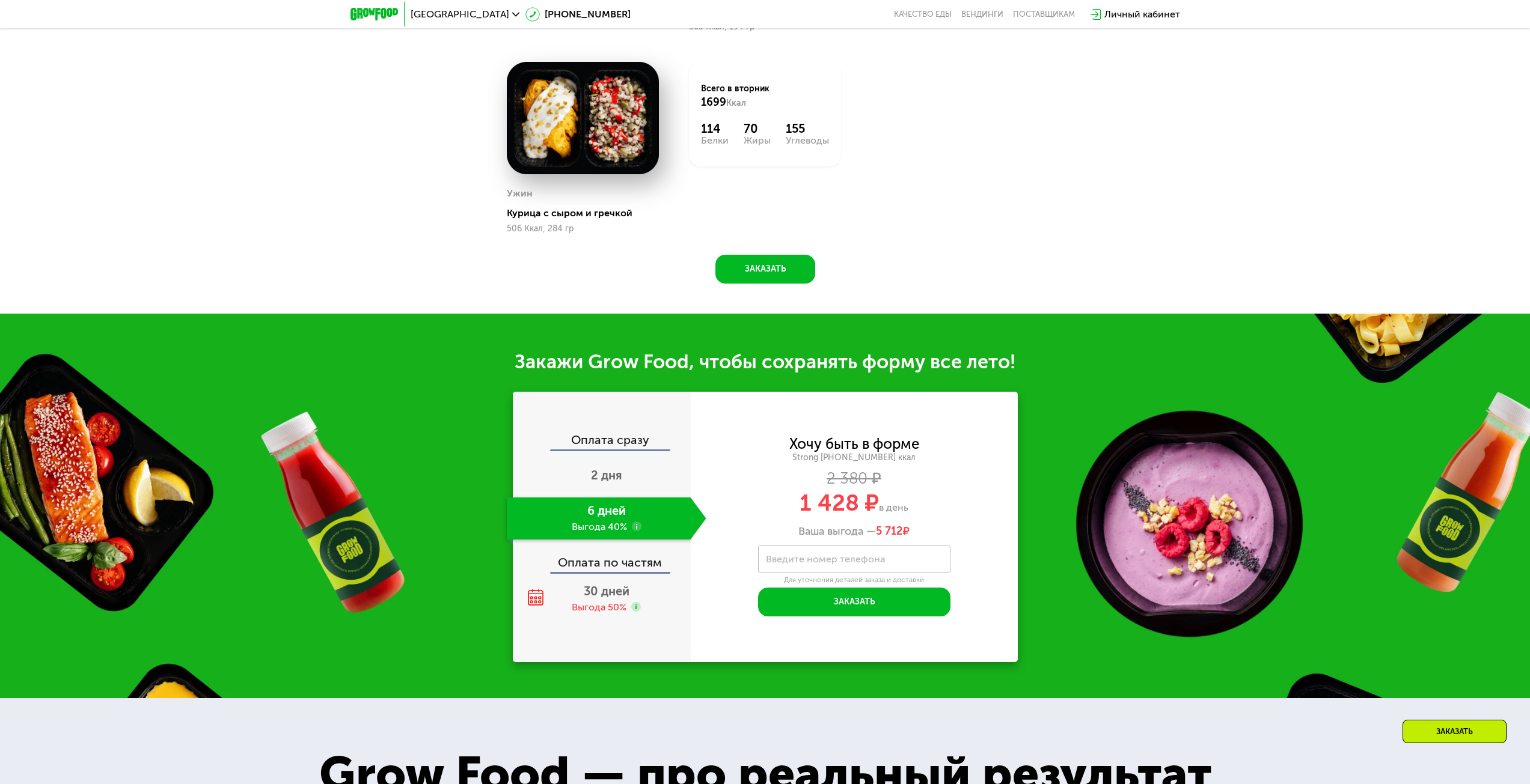
scroll to position [1217, 0]
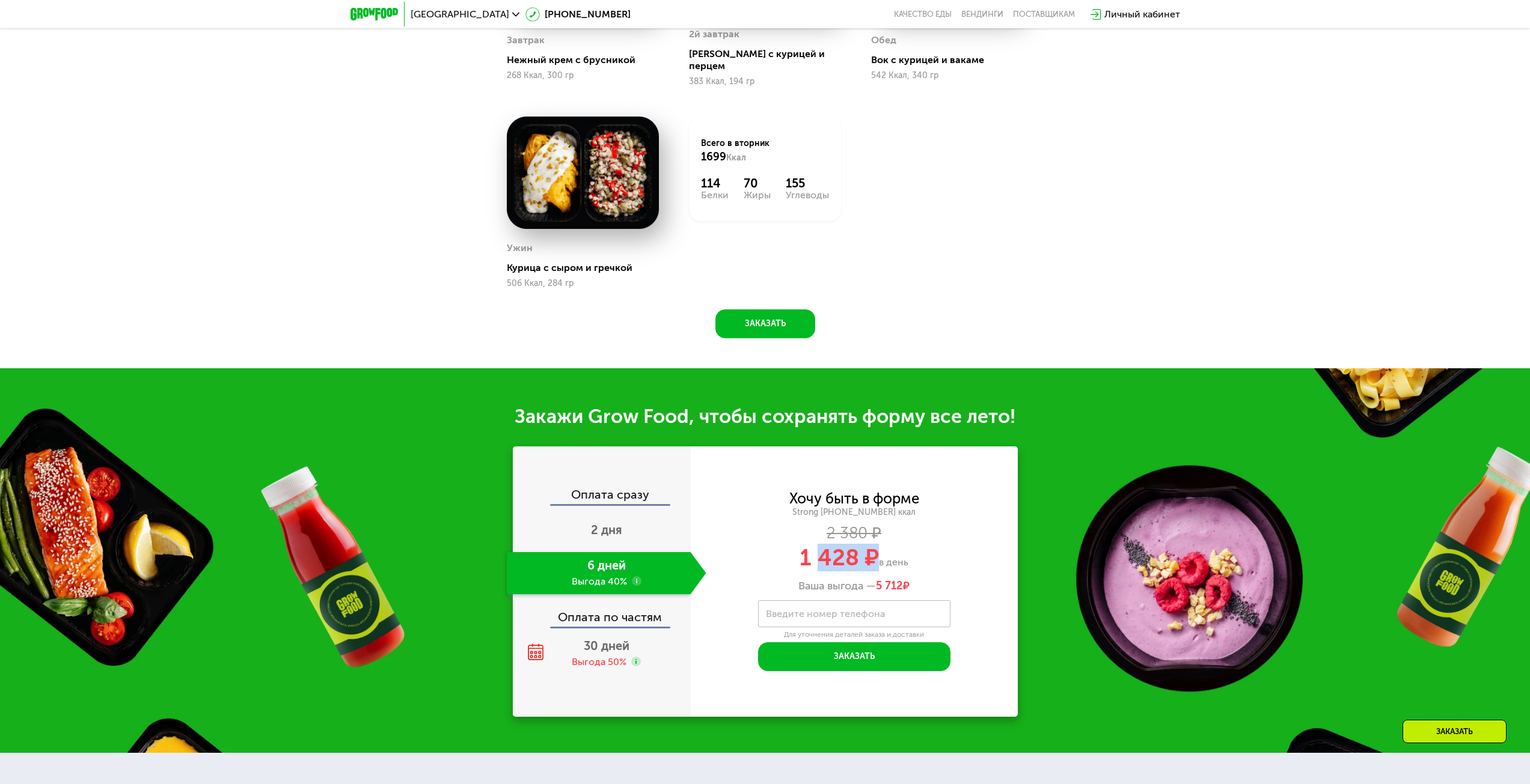
drag, startPoint x: 873, startPoint y: 553, endPoint x: 821, endPoint y: 554, distance: 52.0
click at [821, 554] on span "1 428 ₽" at bounding box center [839, 558] width 79 height 28
click at [890, 567] on input "Введите номер телефона" at bounding box center [854, 614] width 192 height 27
click at [868, 567] on div "Ваша выгода — 5 712 ₽" at bounding box center [854, 587] width 327 height 13
drag, startPoint x: 868, startPoint y: 581, endPoint x: 948, endPoint y: 555, distance: 84.1
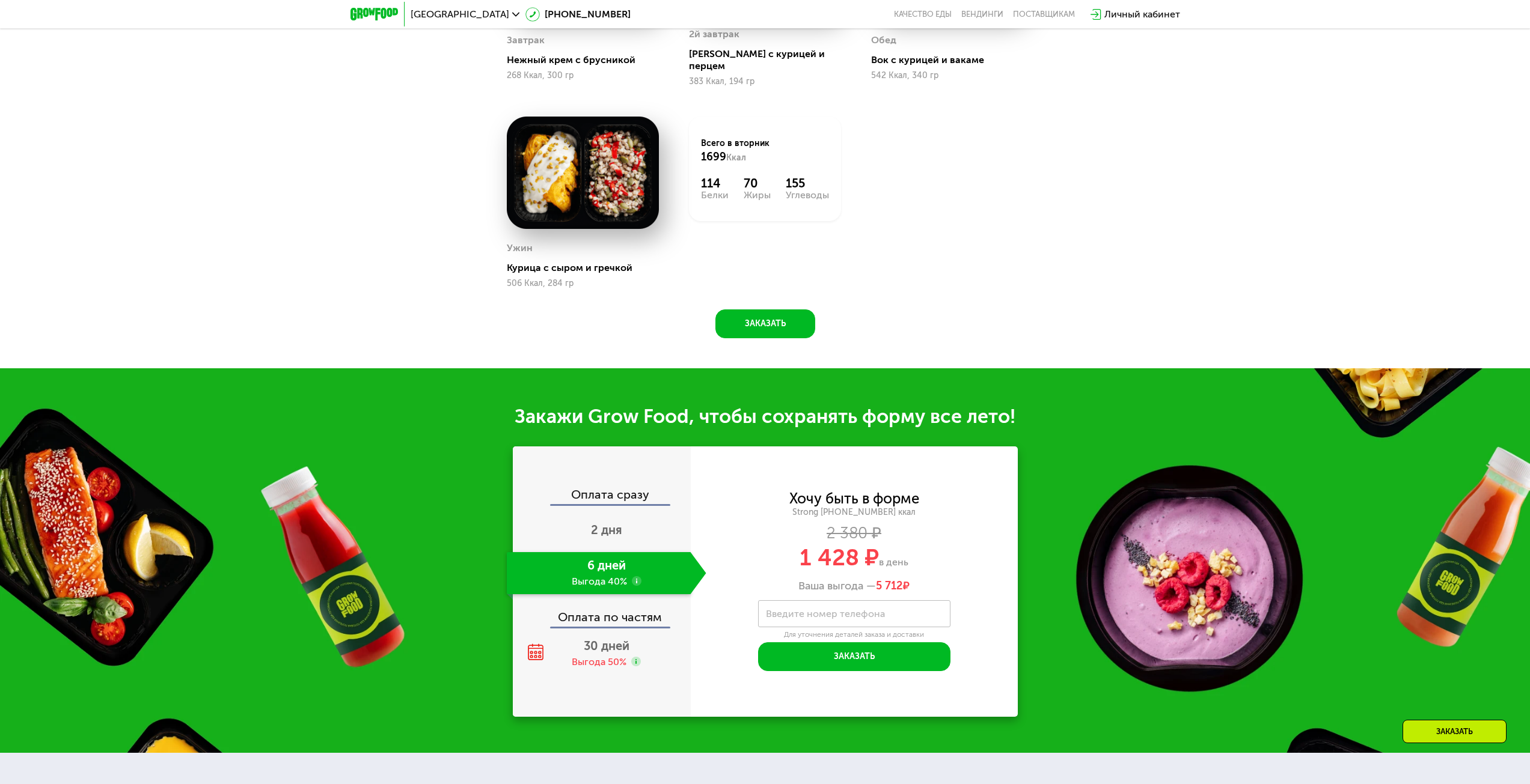
click at [948, 555] on div "Хочу быть в форме Strong [PHONE_NUMBER] ккал 2 380 ₽ 1 428 ₽ в день Ваша выгода…" at bounding box center [854, 542] width 327 height 101
click at [948, 555] on div "1 428 ₽ в день" at bounding box center [854, 557] width 327 height 22
drag, startPoint x: 883, startPoint y: 548, endPoint x: 763, endPoint y: 558, distance: 120.4
click at [763, 558] on div "1 428 ₽ в день" at bounding box center [854, 557] width 327 height 22
click at [762, 556] on div "1 428 ₽ в день" at bounding box center [854, 557] width 327 height 22
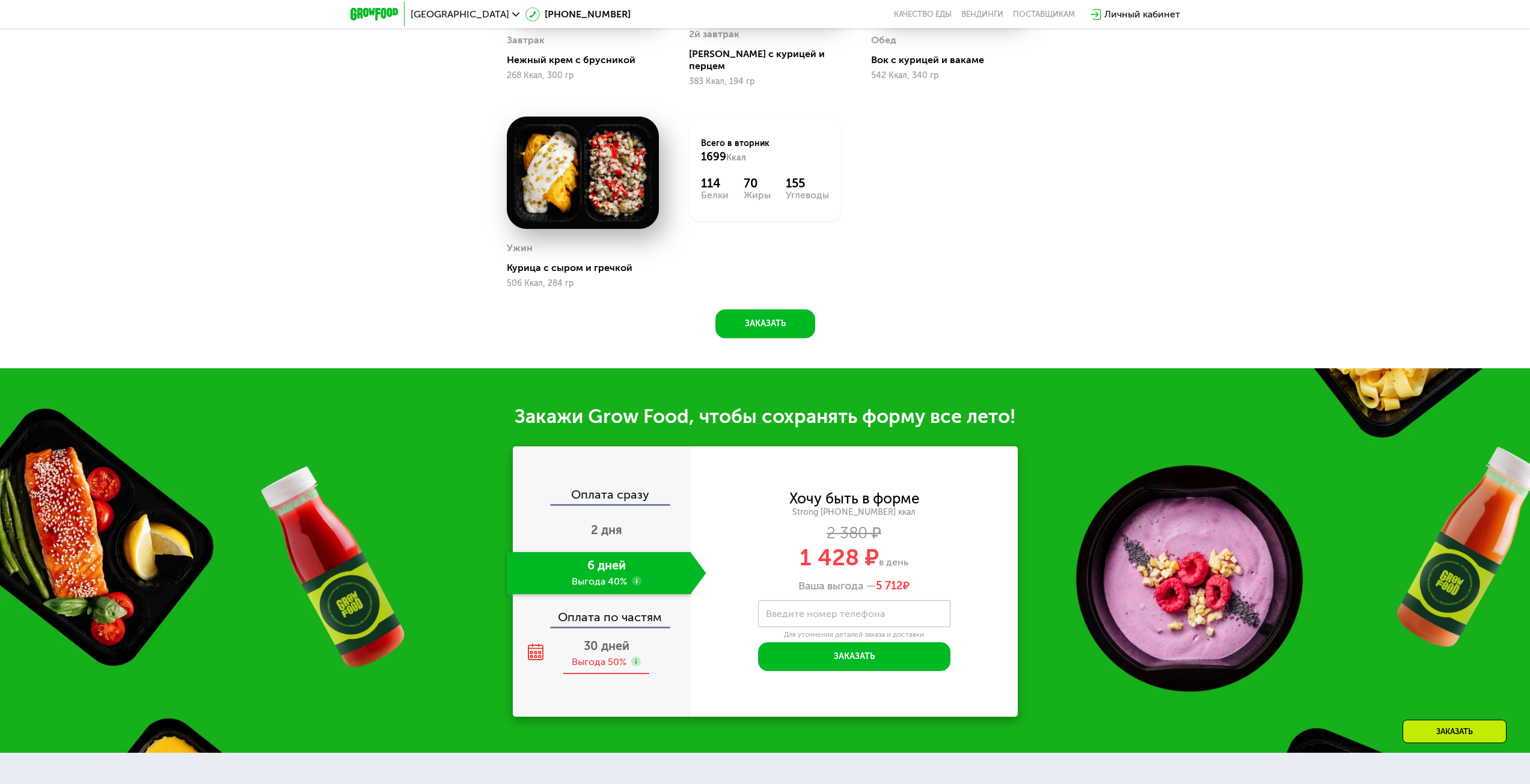
click at [597, 567] on span "30 дней" at bounding box center [606, 646] width 46 height 15
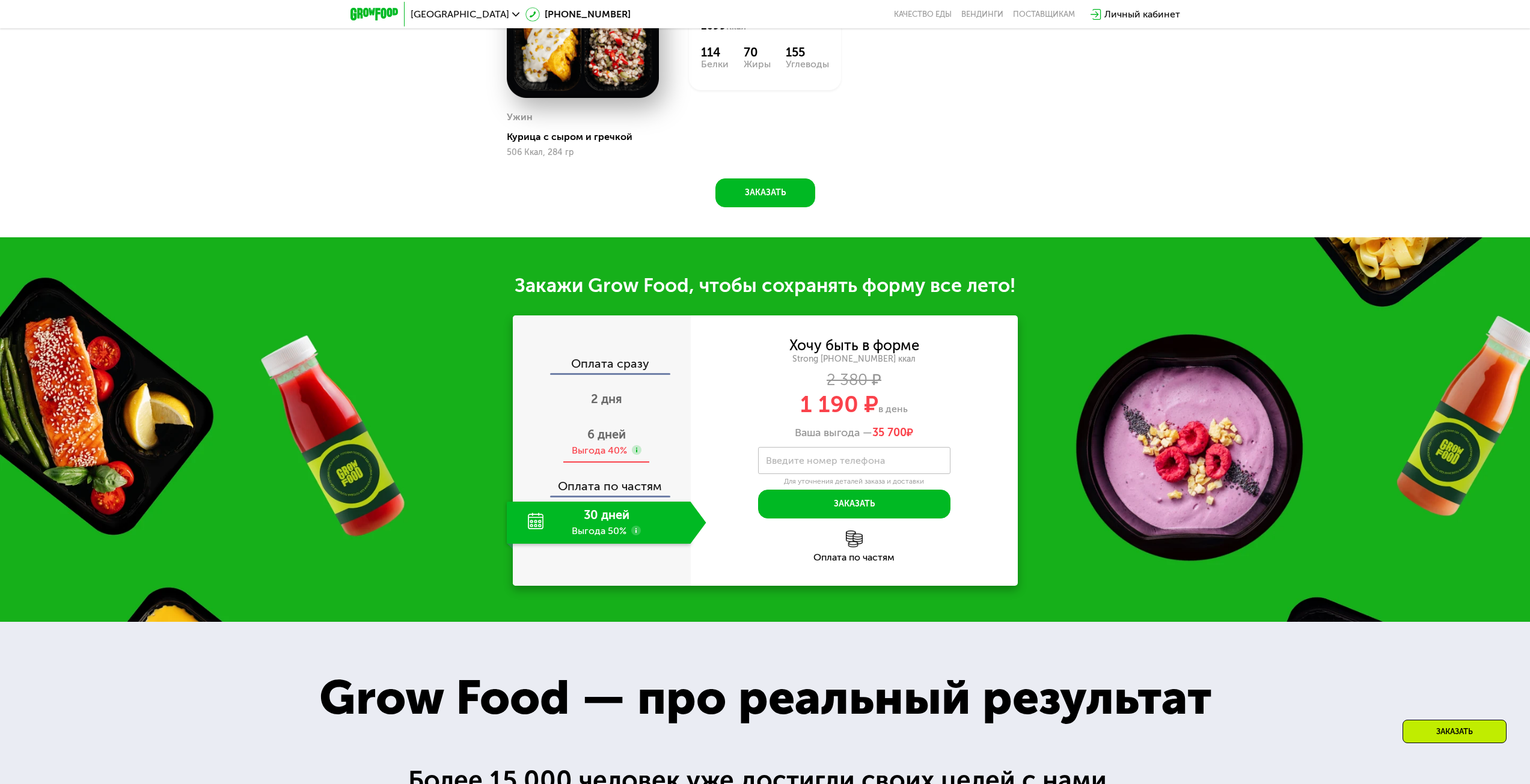
scroll to position [1398, 0]
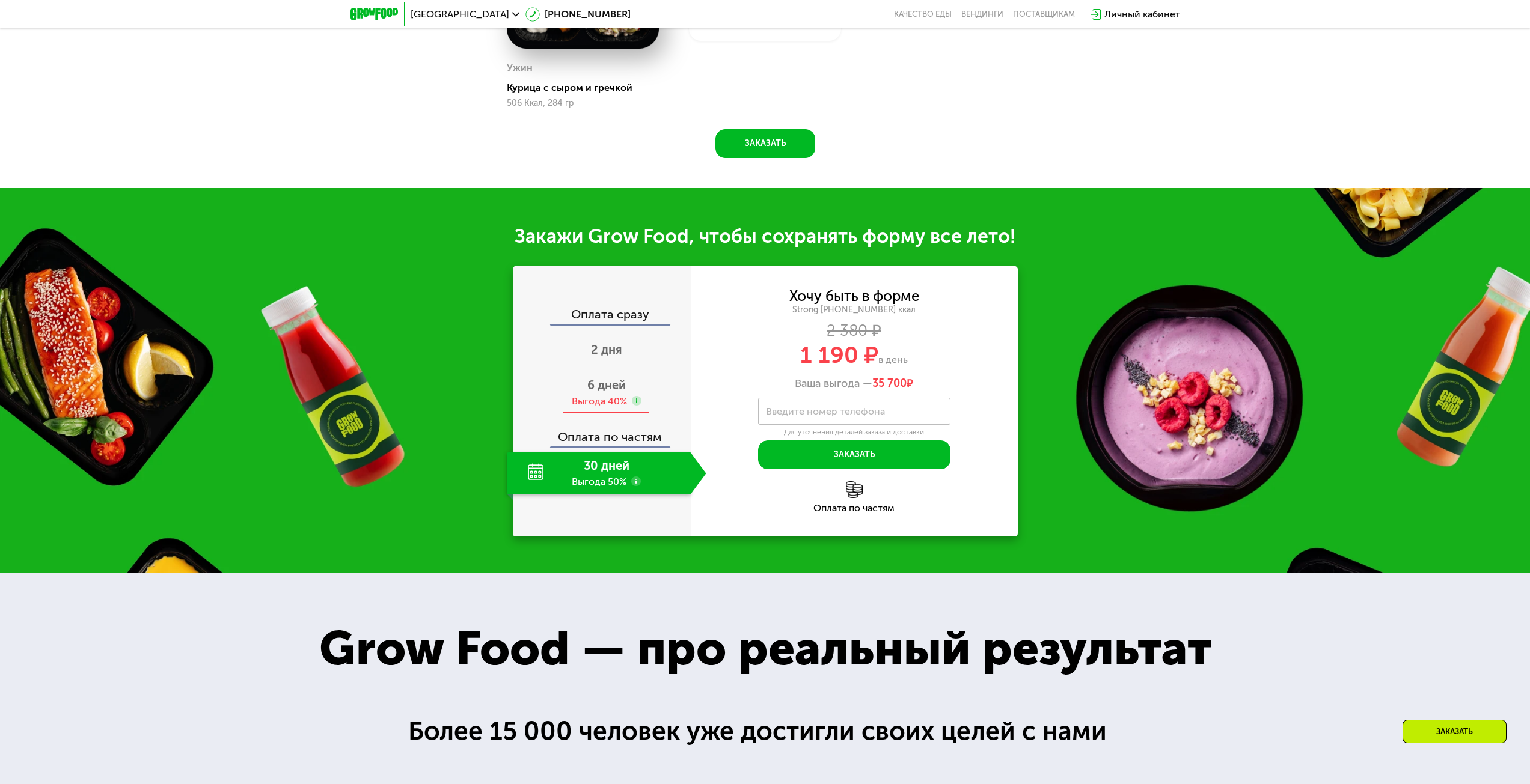
click at [609, 395] on div "Выгода 40%" at bounding box center [599, 401] width 55 height 13
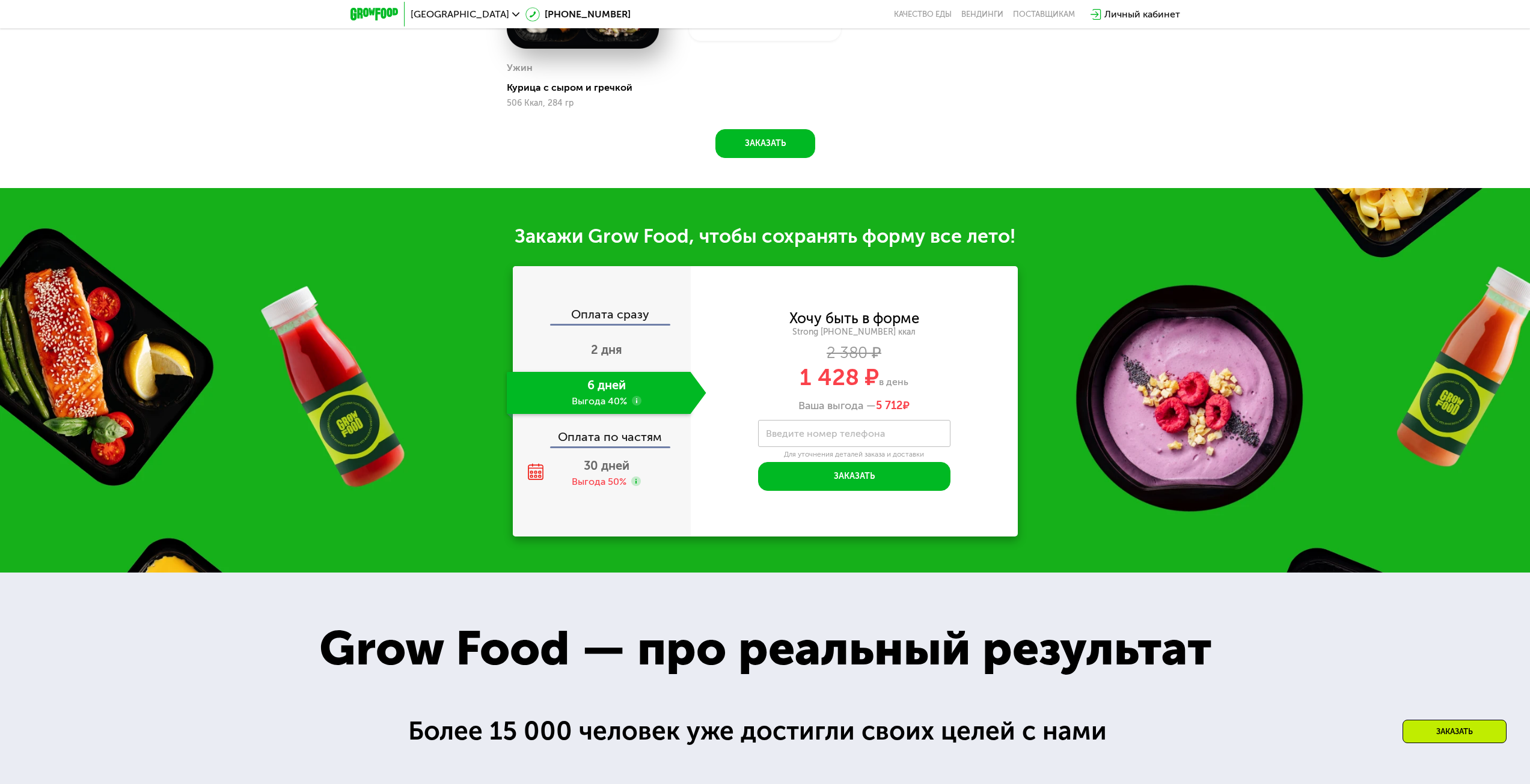
click at [637, 396] on use at bounding box center [636, 400] width 9 height 9
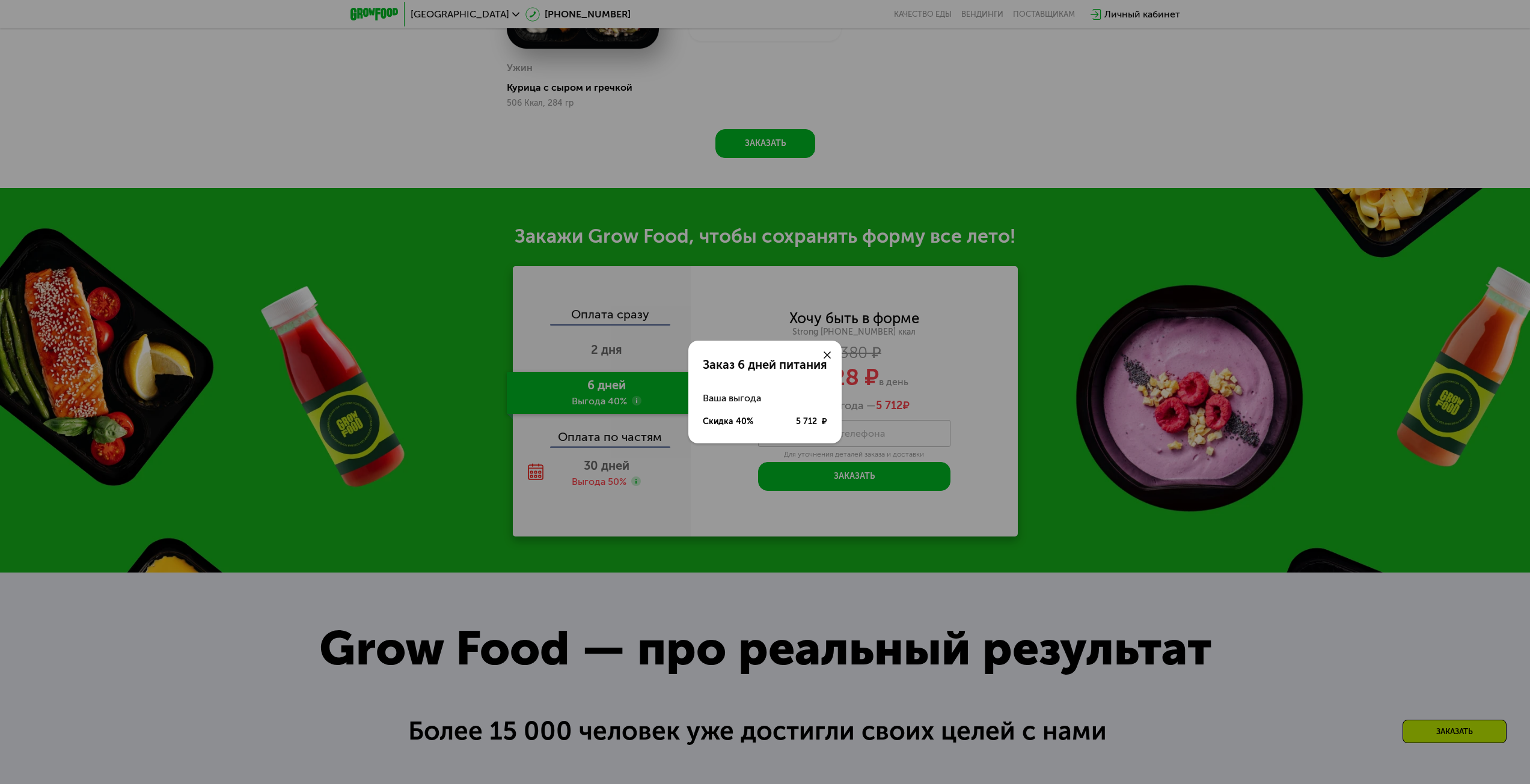
click at [637, 395] on div "Заказ 6 дней питания Ваша выгода Скидка 40% 5 712 ₽" at bounding box center [765, 392] width 1530 height 784
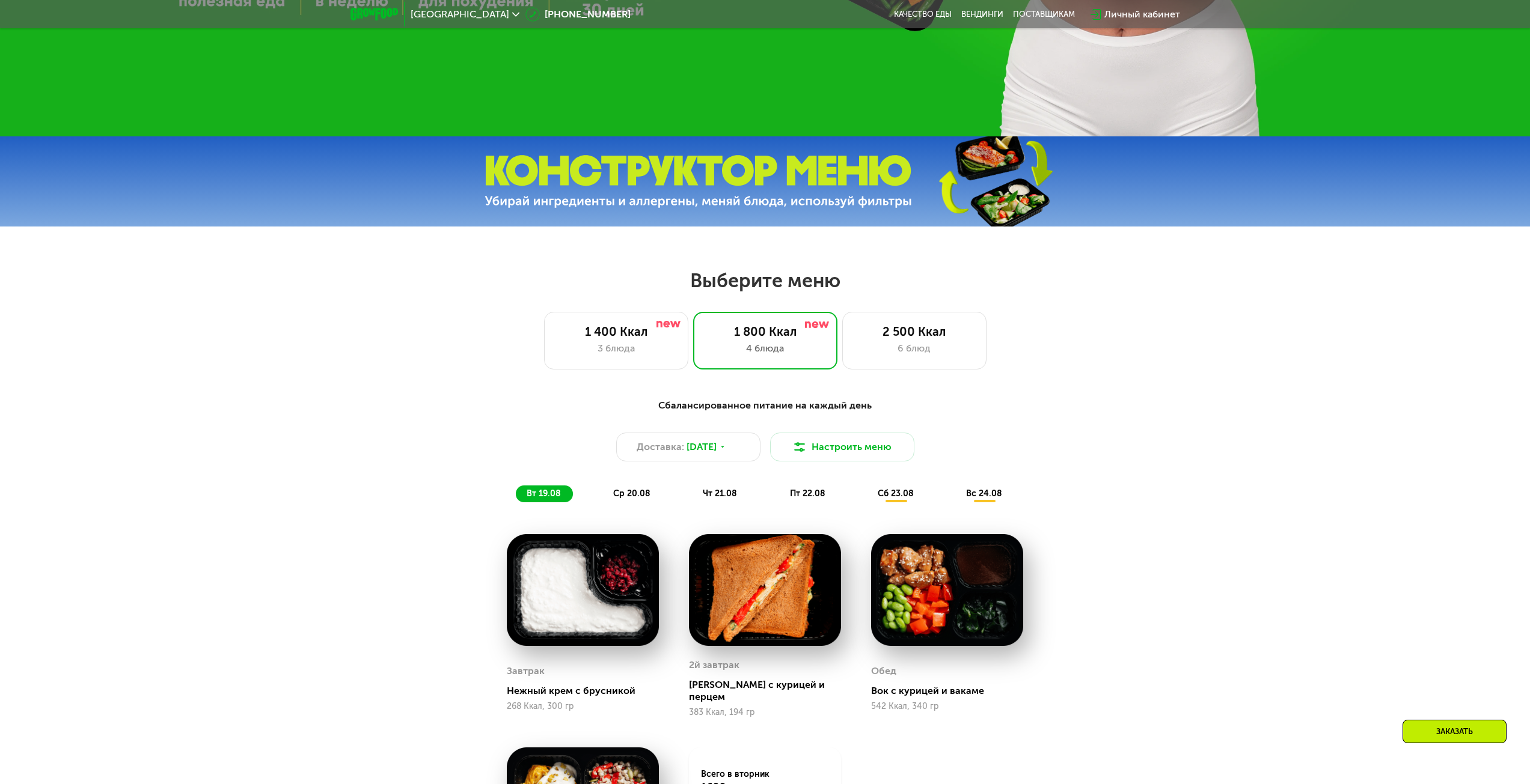
scroll to position [601, 0]
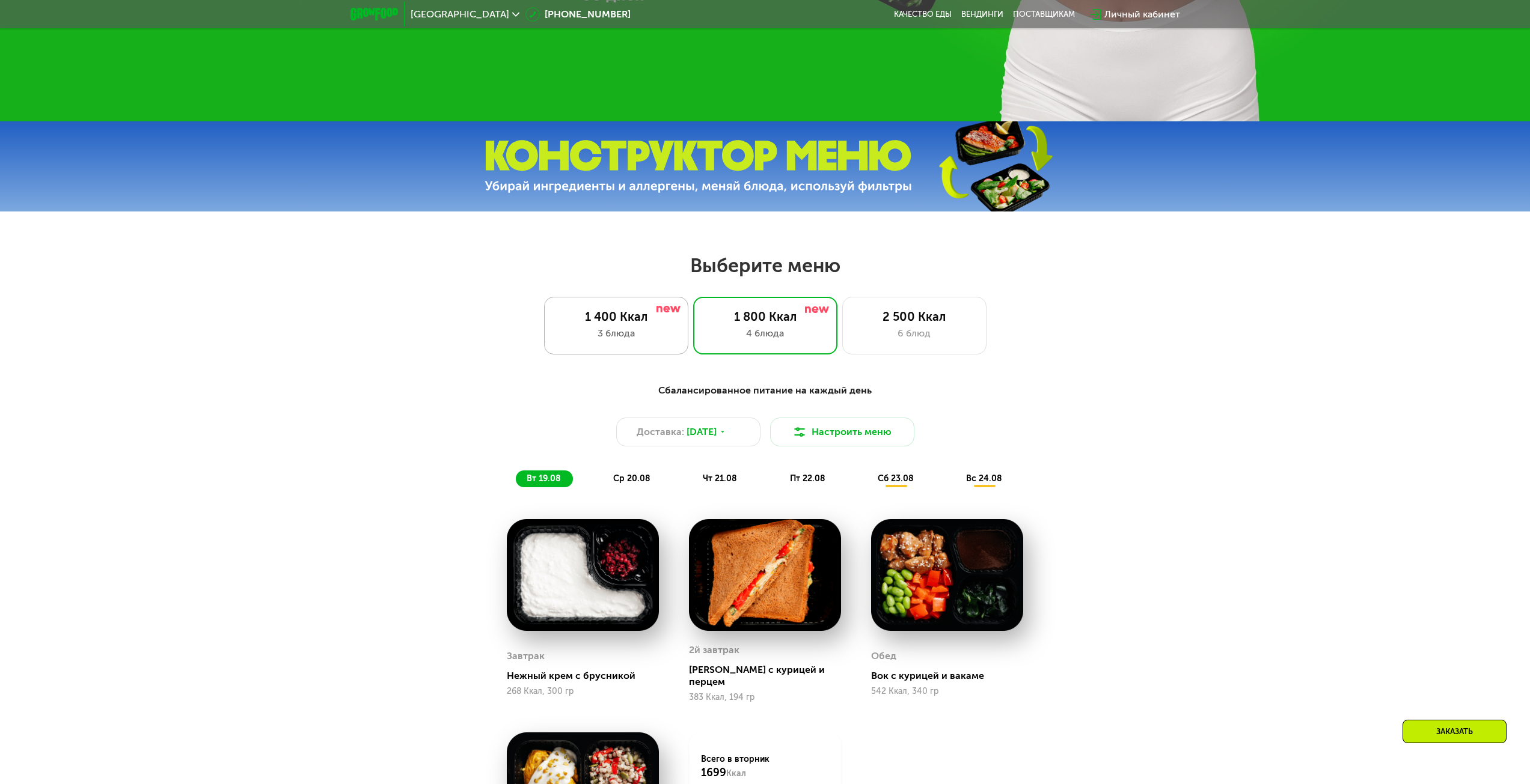
click at [639, 324] on div "1 400 Ккал" at bounding box center [616, 317] width 119 height 15
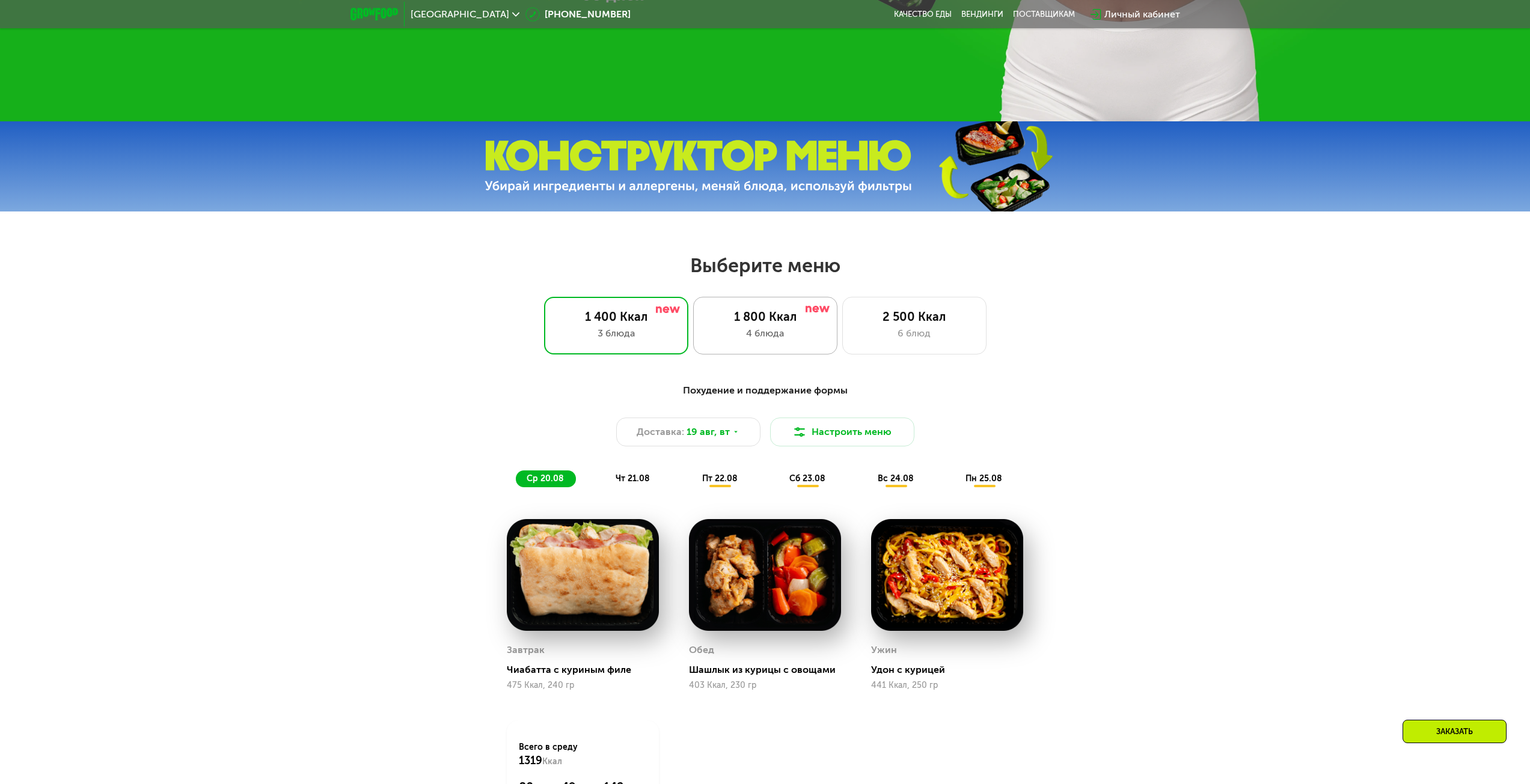
click at [842, 347] on div "1 800 Ккал 4 блюда" at bounding box center [914, 326] width 144 height 58
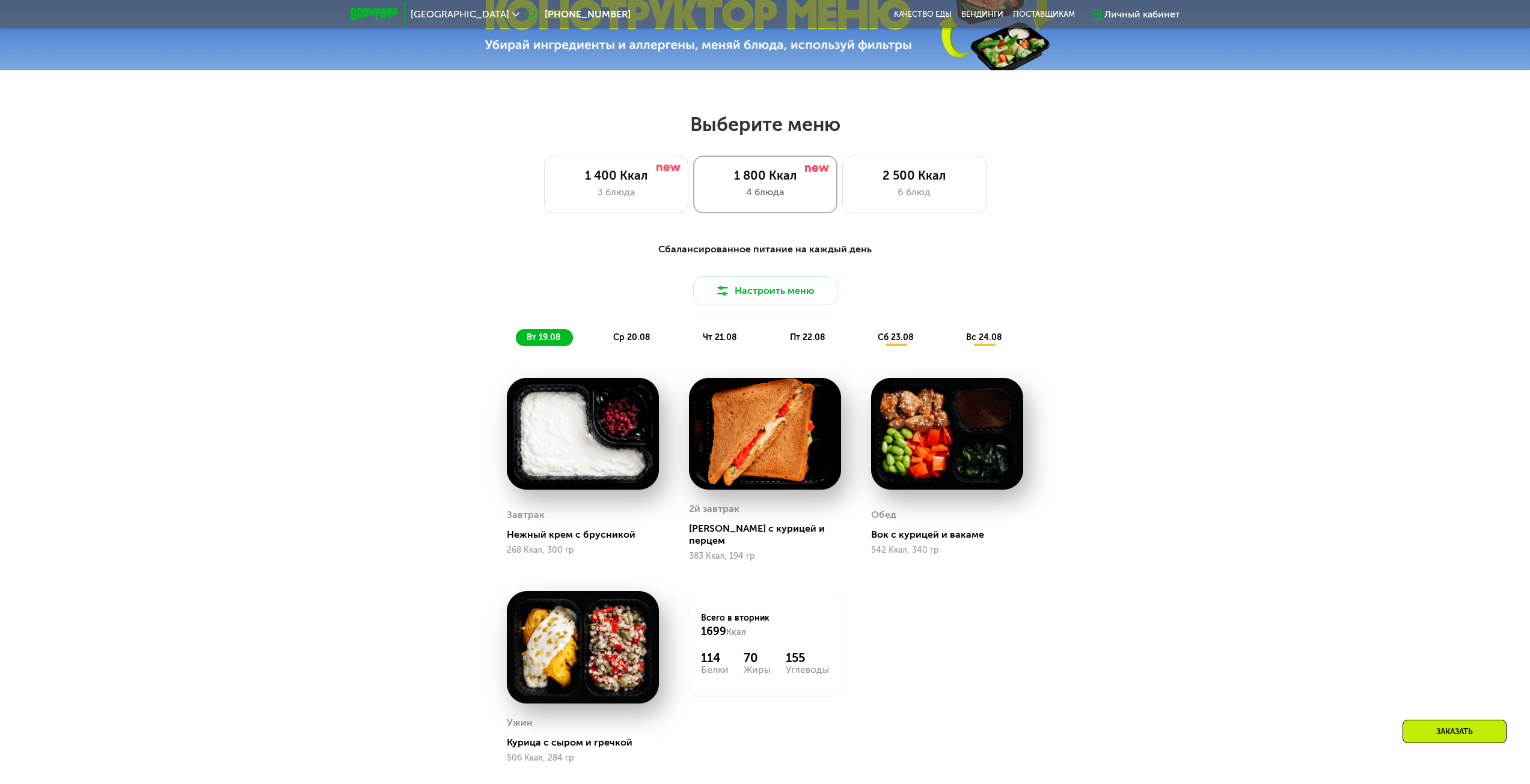
scroll to position [781, 0]
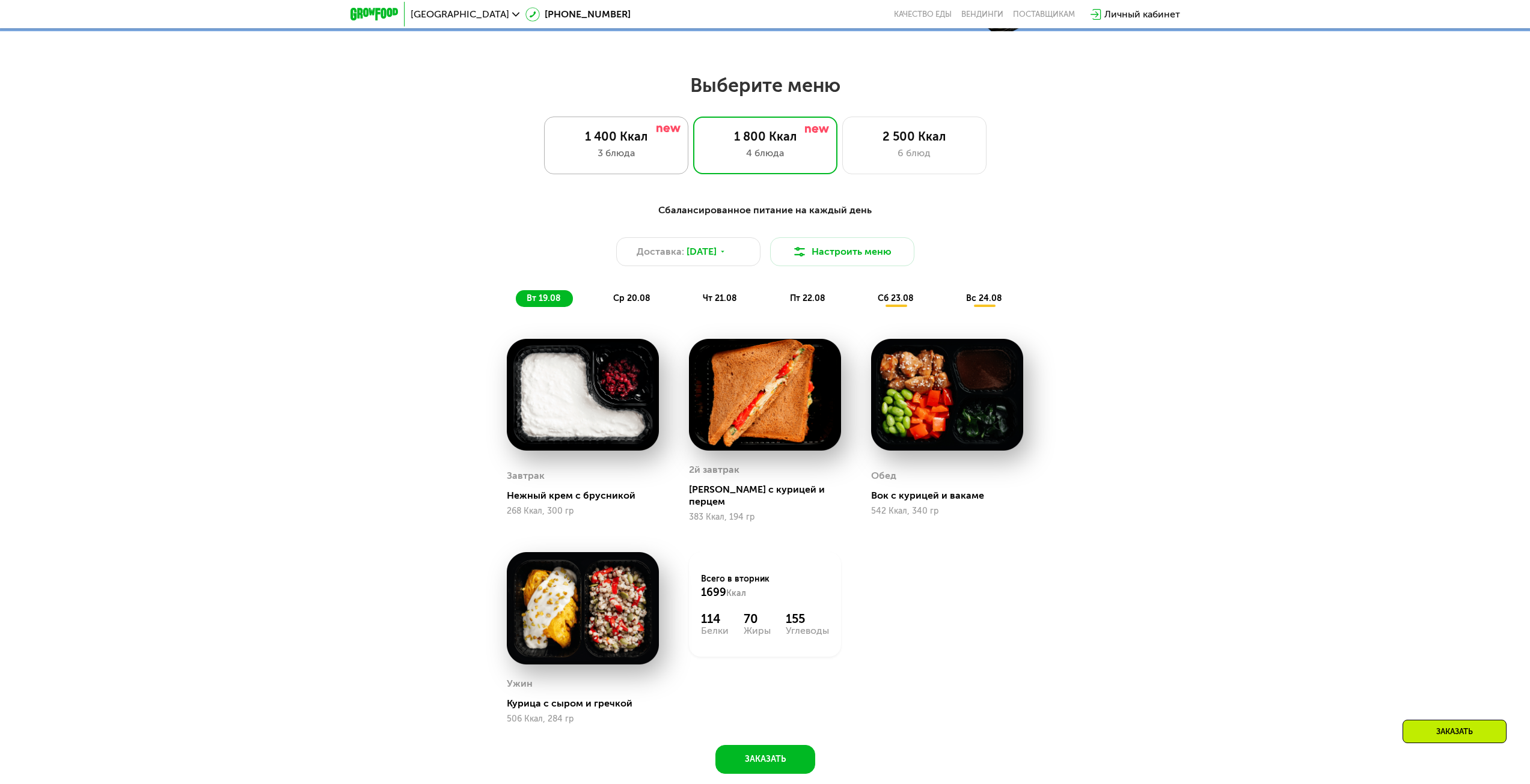
click at [602, 158] on div "3 блюда" at bounding box center [616, 153] width 119 height 15
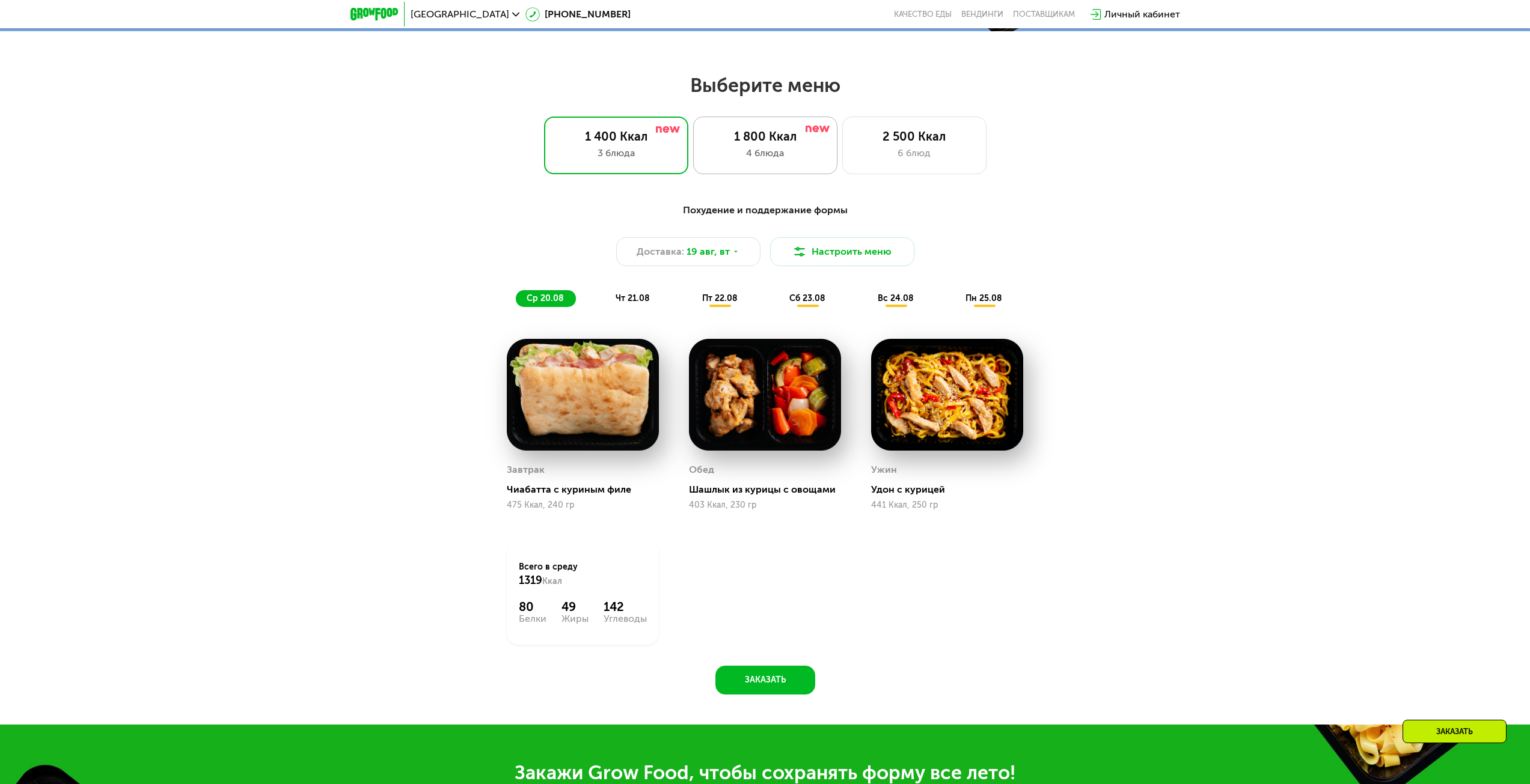
click at [760, 141] on div "1 800 Ккал" at bounding box center [765, 136] width 119 height 15
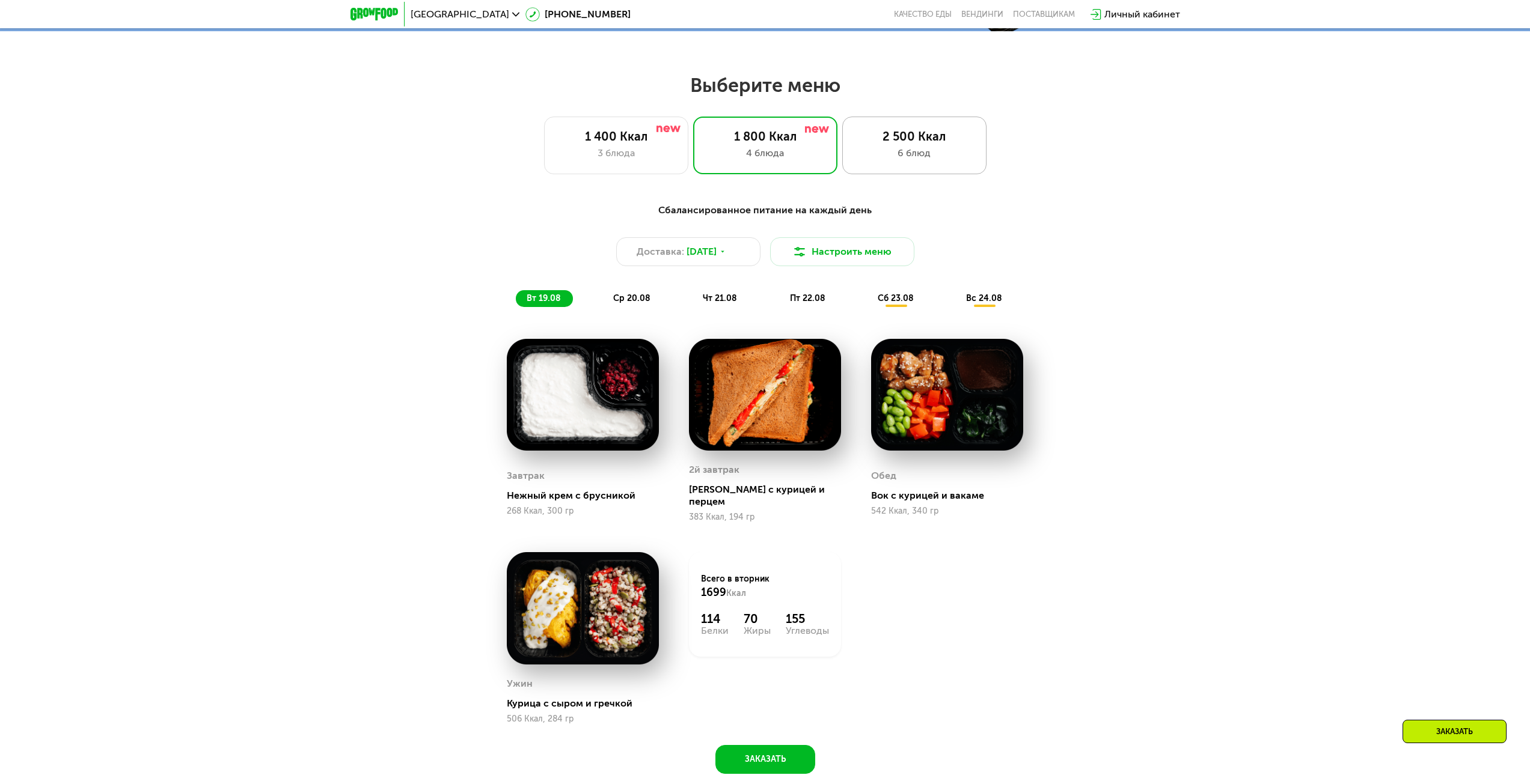
click at [971, 149] on div "2 500 Ккал 6 блюд" at bounding box center [914, 146] width 144 height 58
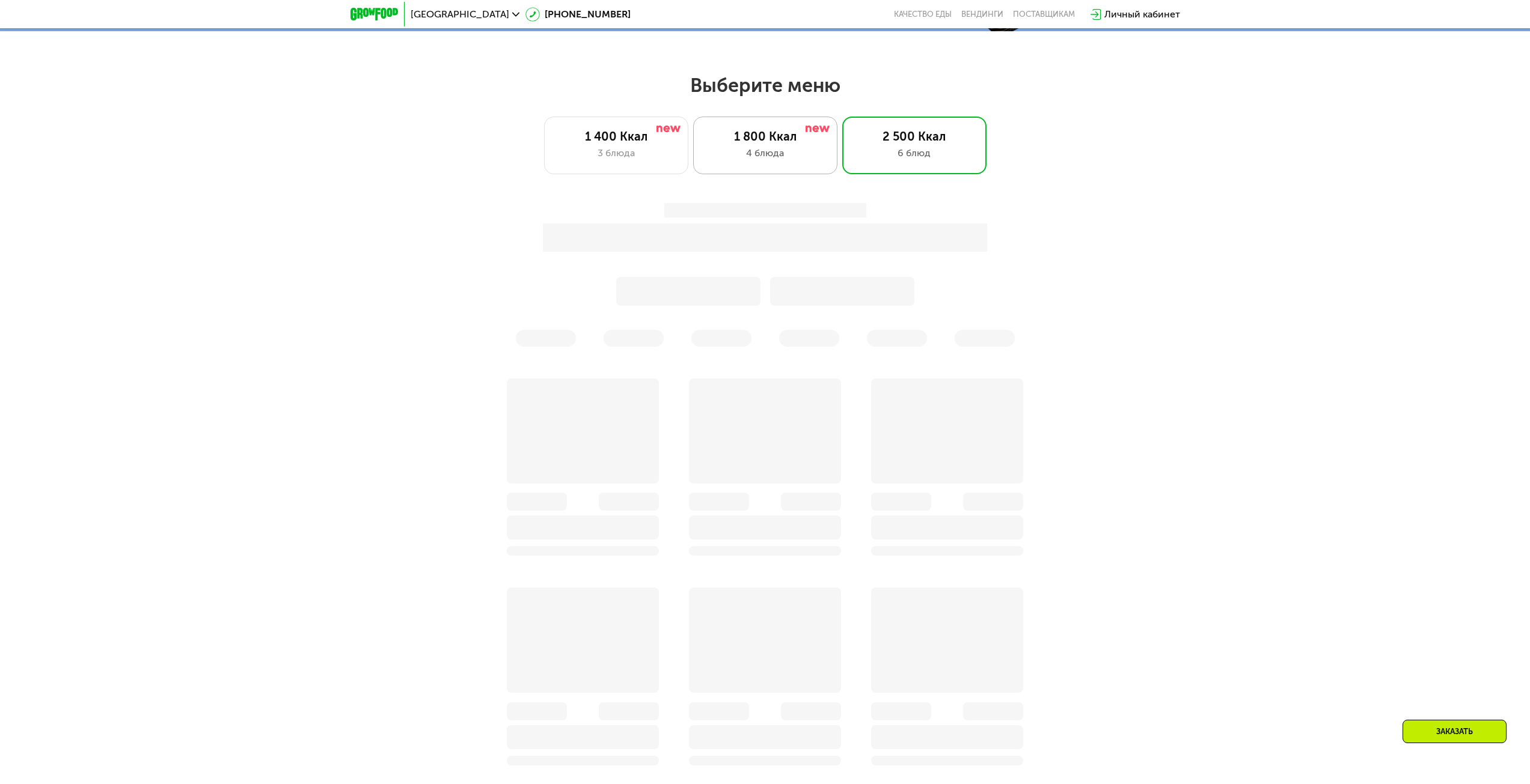
click at [842, 125] on div "1 800 Ккал 4 блюда" at bounding box center [914, 146] width 144 height 58
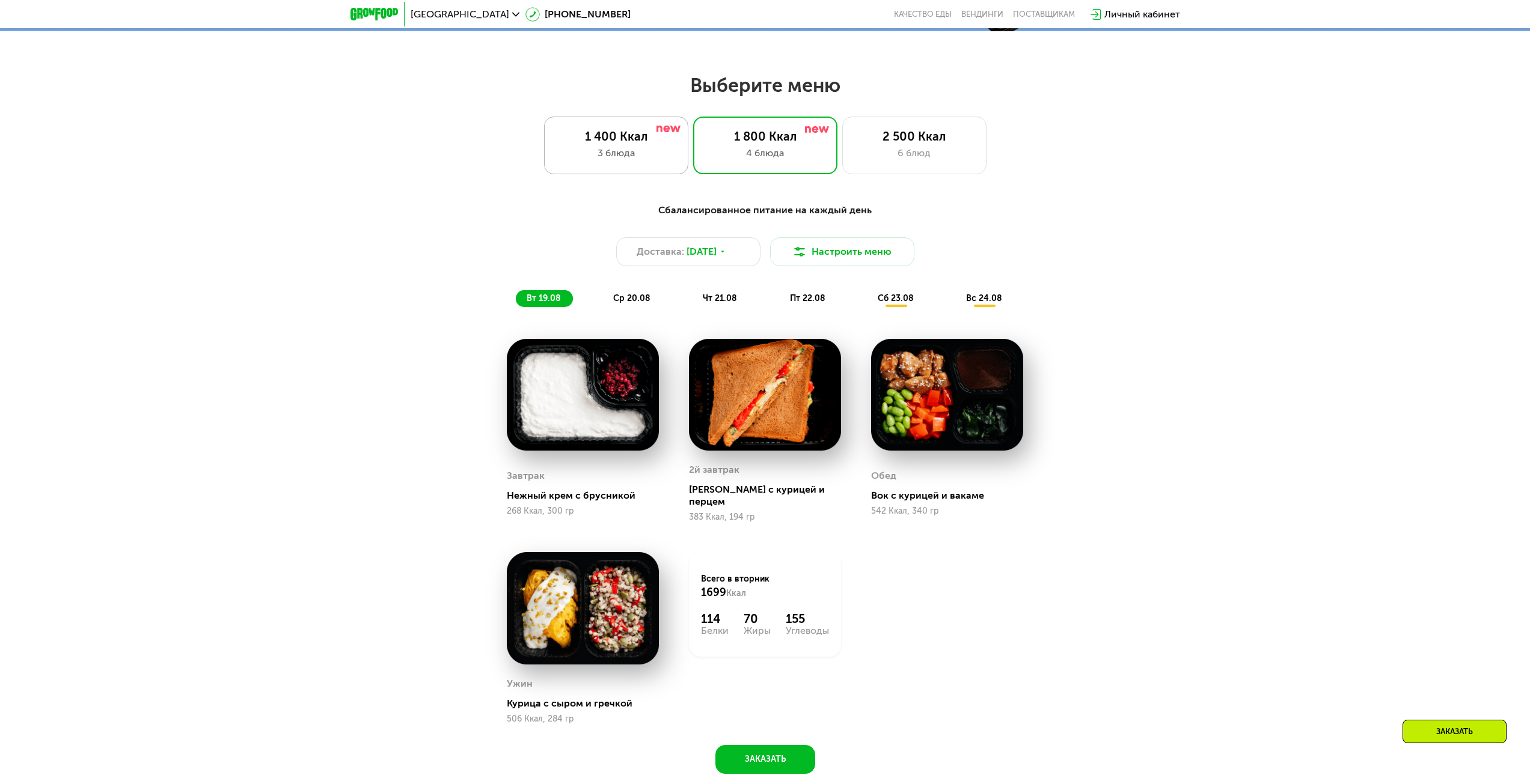
click at [622, 149] on div "3 блюда" at bounding box center [616, 153] width 119 height 15
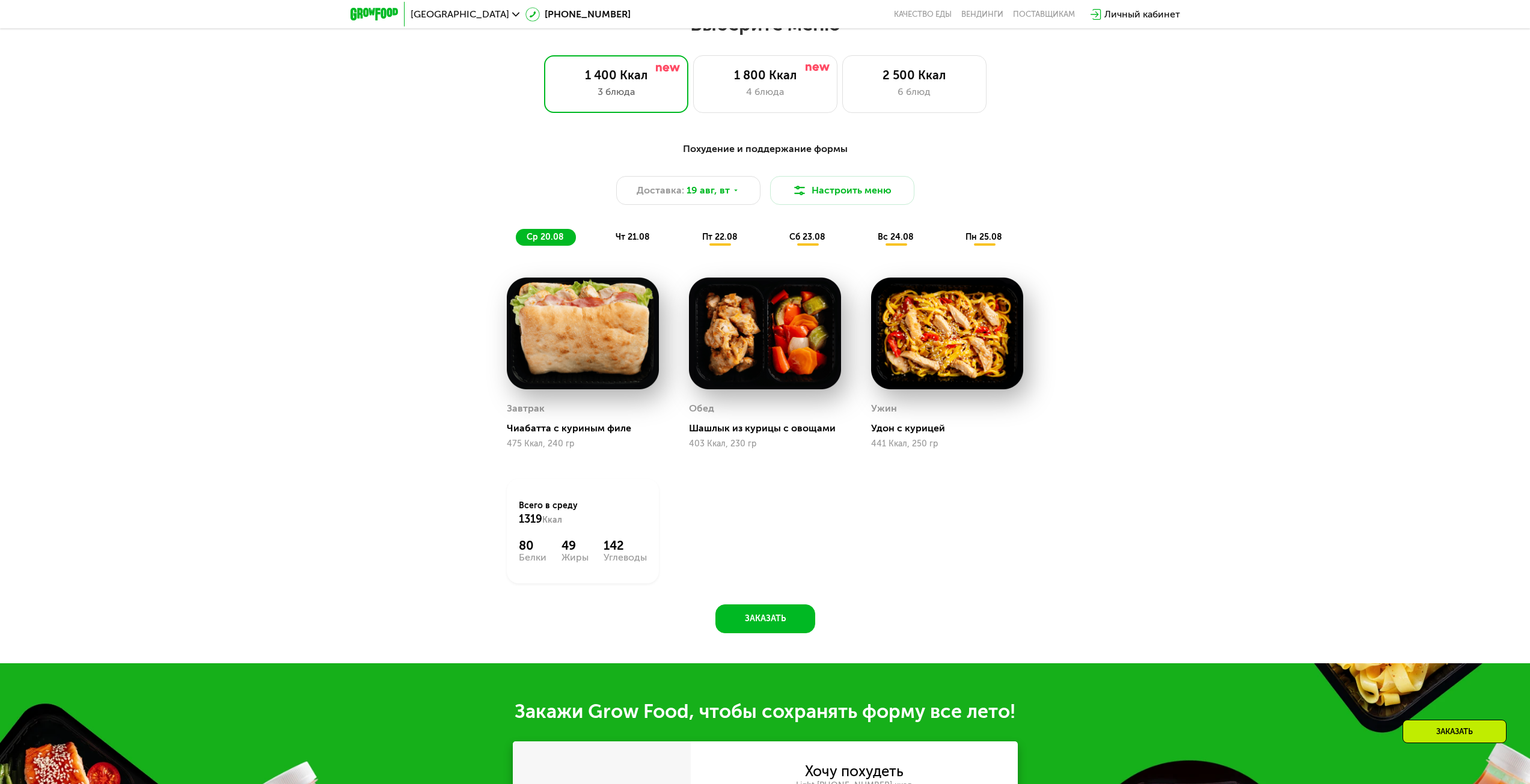
scroll to position [841, 0]
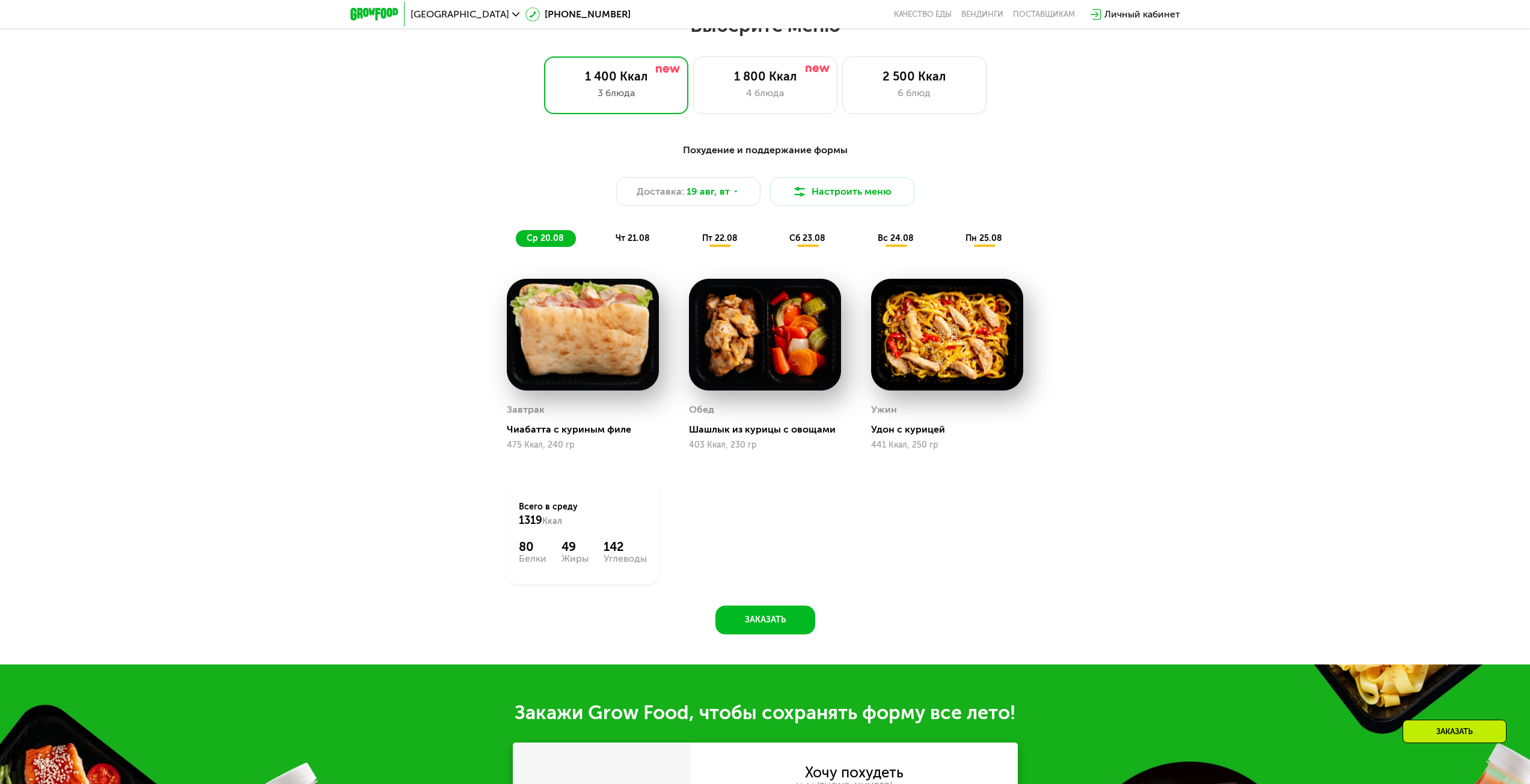
drag, startPoint x: 627, startPoint y: 482, endPoint x: 408, endPoint y: 455, distance: 220.7
